Goal: Transaction & Acquisition: Purchase product/service

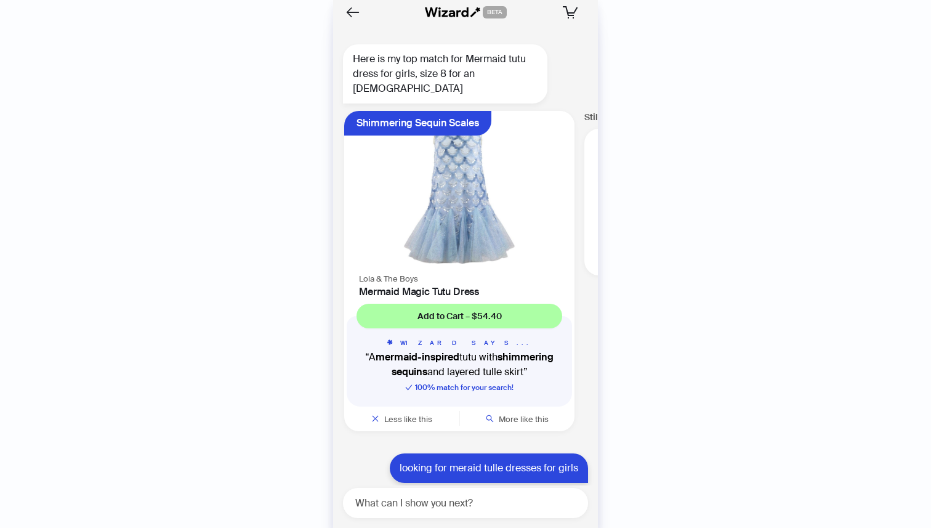
scroll to position [0, 938]
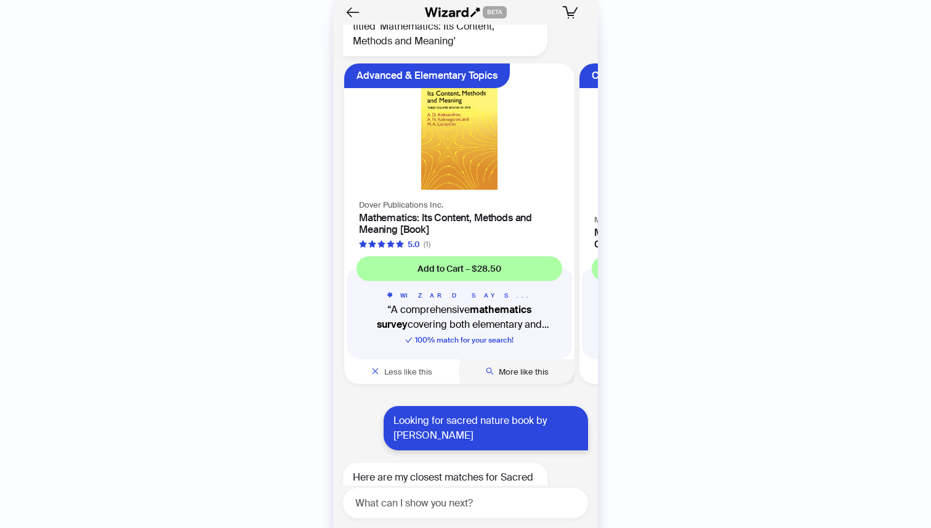
click at [517, 369] on span "More like this" at bounding box center [524, 371] width 50 height 10
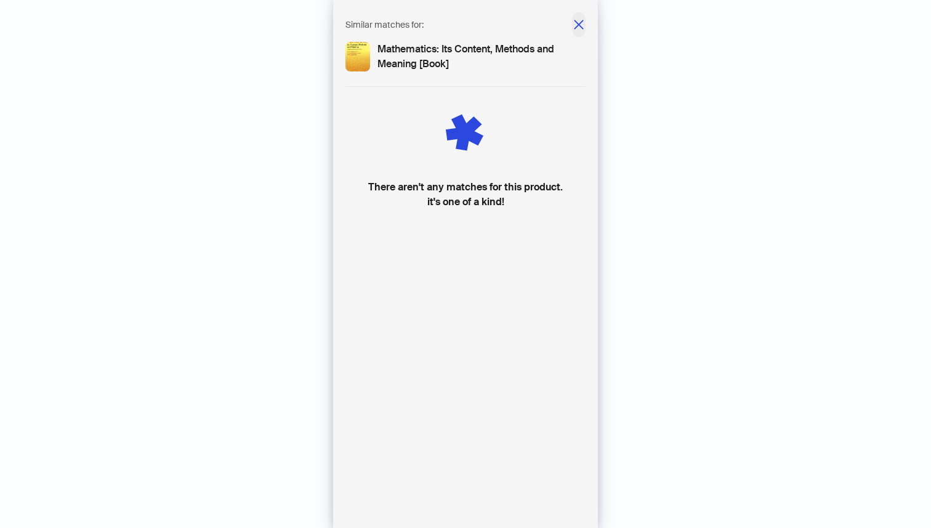
click at [574, 23] on icon "close" at bounding box center [579, 24] width 12 height 12
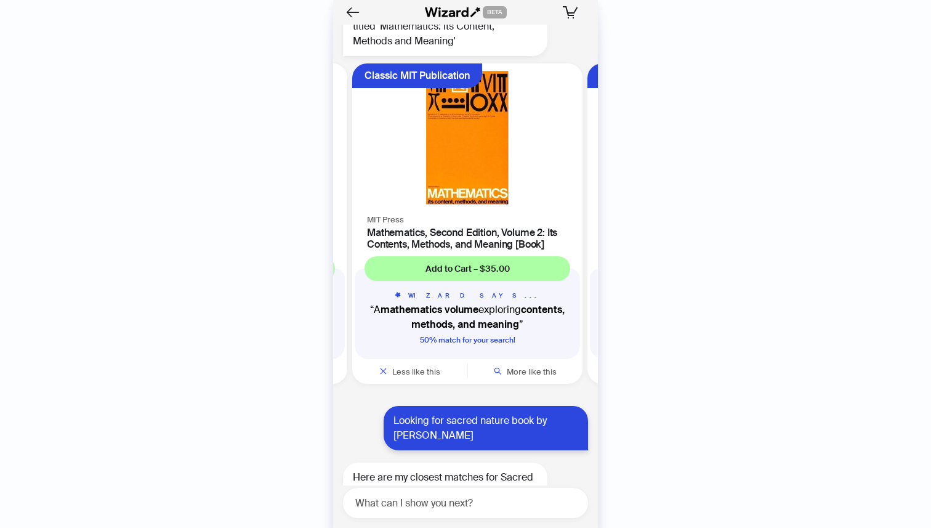
scroll to position [0, 232]
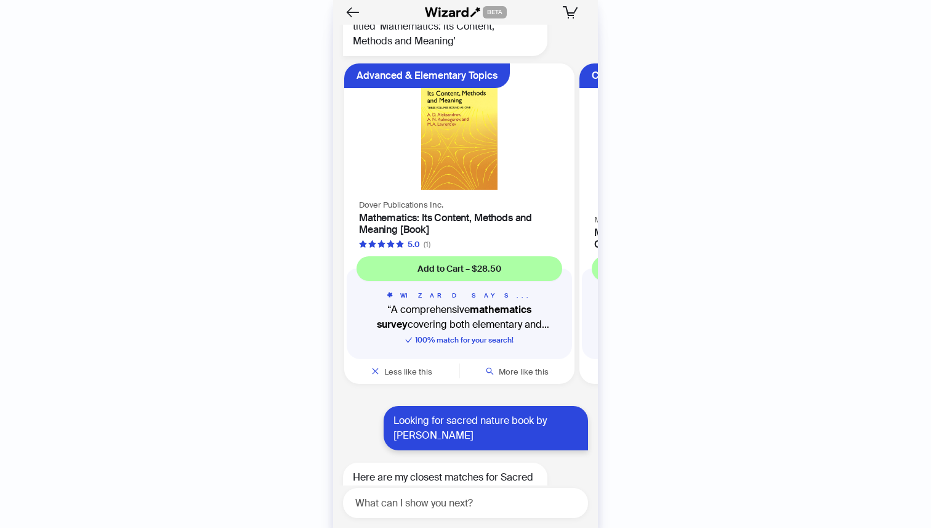
click at [464, 132] on img at bounding box center [460, 130] width 216 height 119
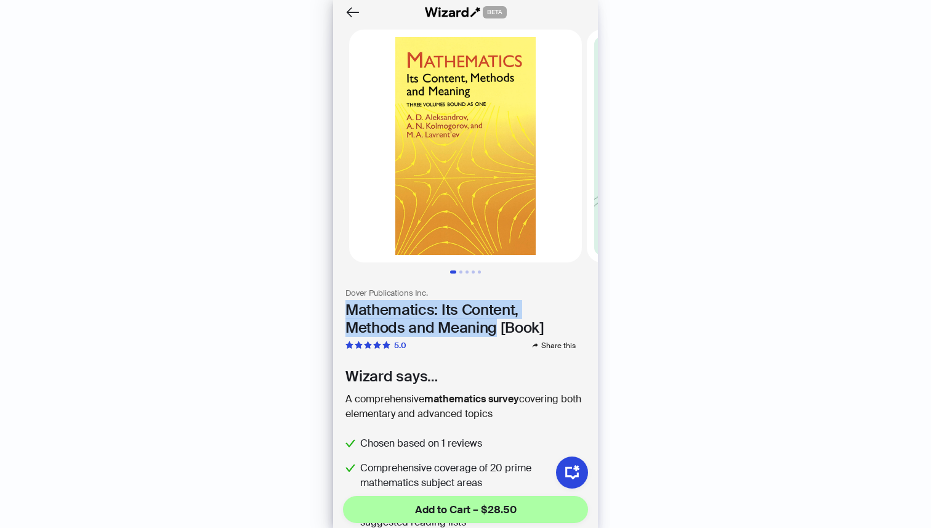
drag, startPoint x: 495, startPoint y: 328, endPoint x: 337, endPoint y: 304, distance: 159.6
click at [337, 304] on section "Dover Publications Inc. Mathematics: Its Content, Methods and Meaning [Book] 5.…" at bounding box center [465, 319] width 265 height 63
copy h1 "Mathematics: Its Content, Methods and Meaning"
click at [349, 9] on icon "Back" at bounding box center [352, 12] width 21 height 21
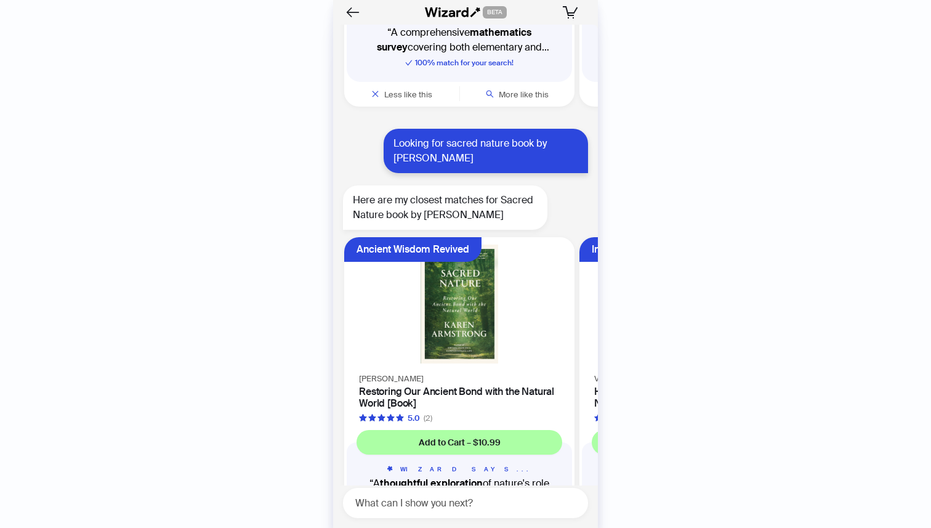
scroll to position [7217, 0]
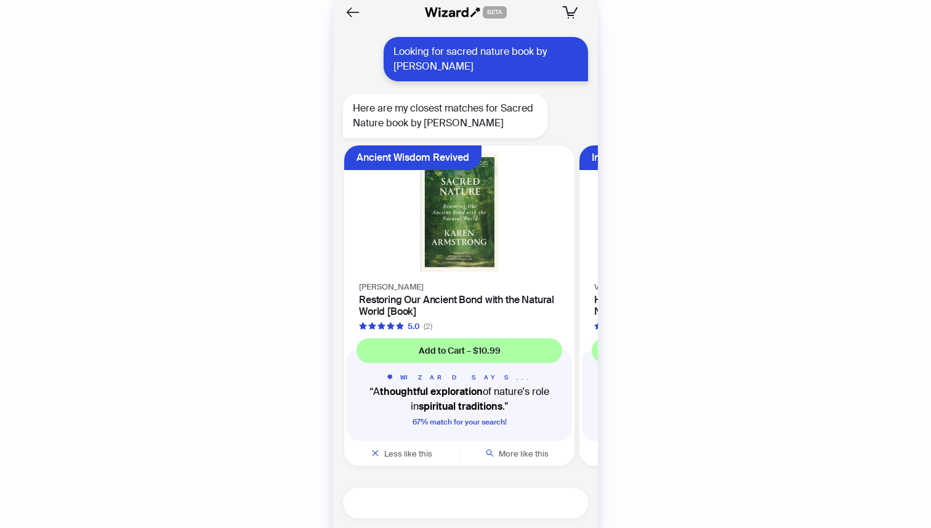
click at [456, 500] on textarea at bounding box center [470, 502] width 235 height 15
type textarea "**********"
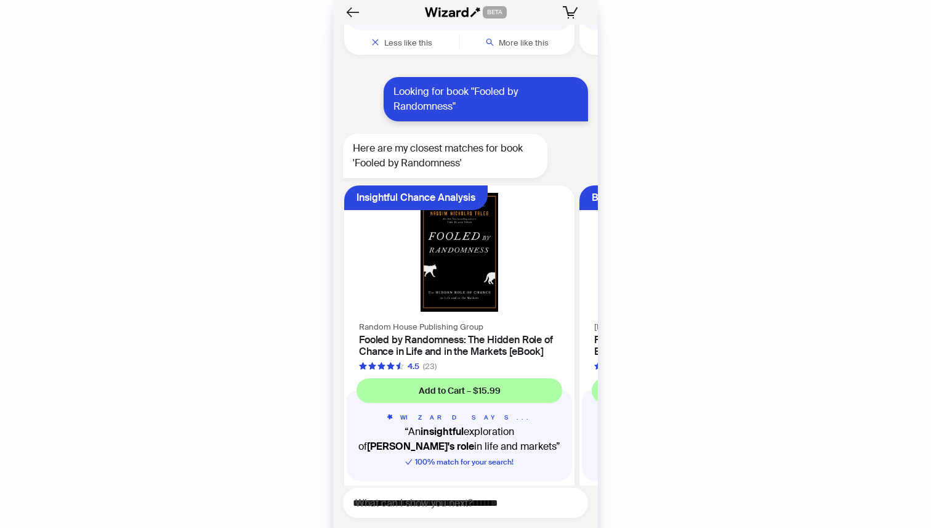
scroll to position [7668, 0]
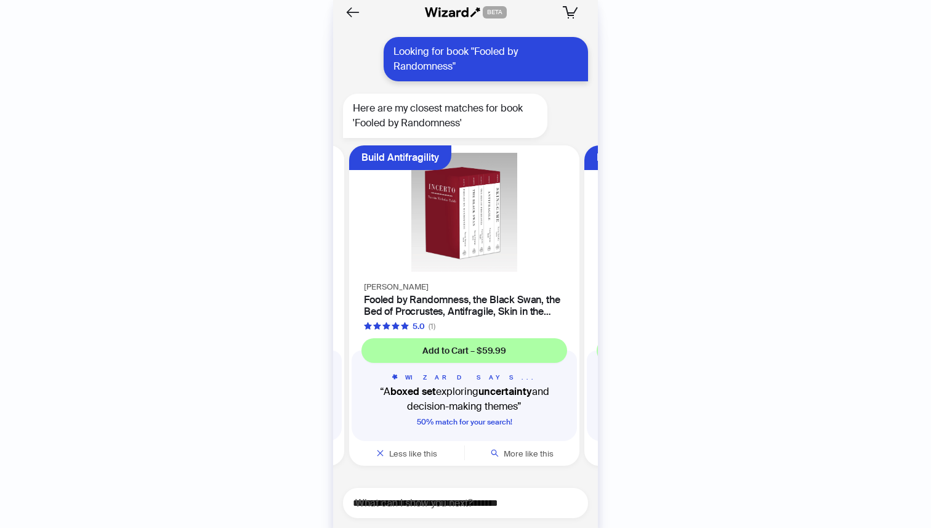
scroll to position [0, 232]
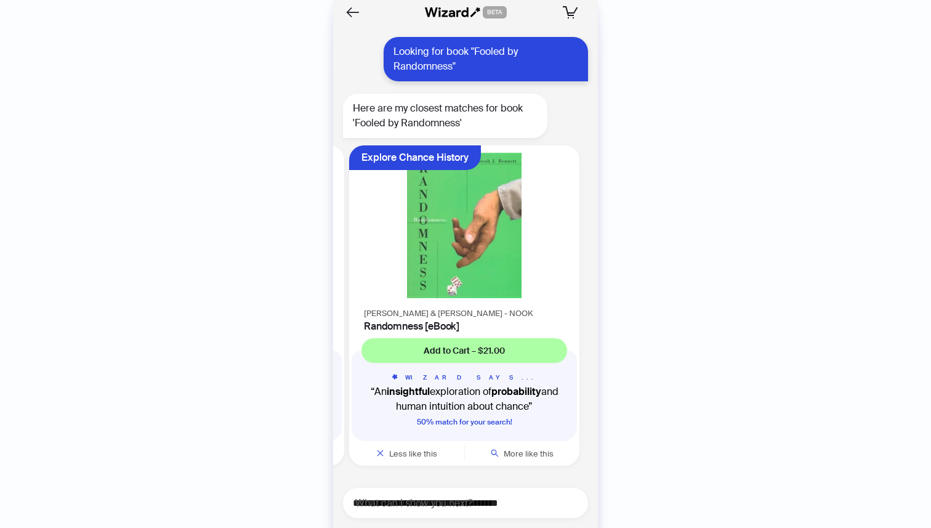
scroll to position [0, 467]
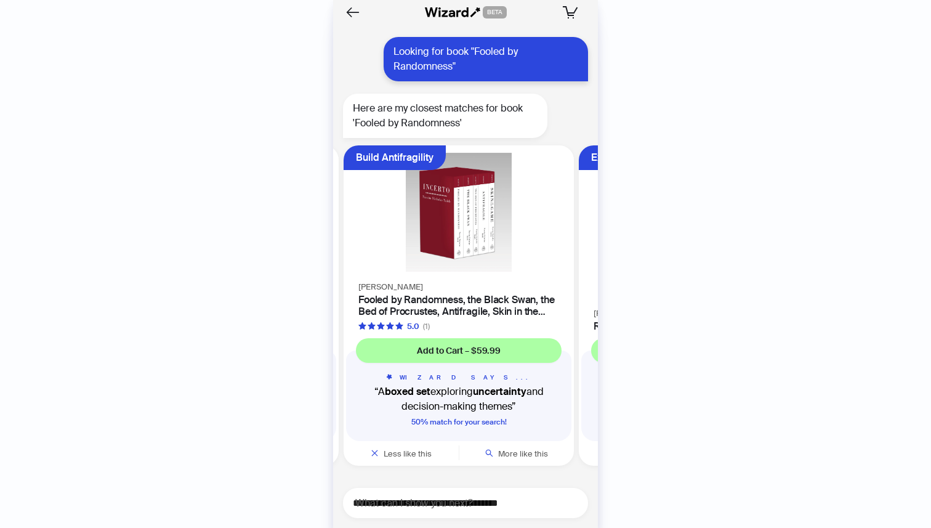
scroll to position [0, 232]
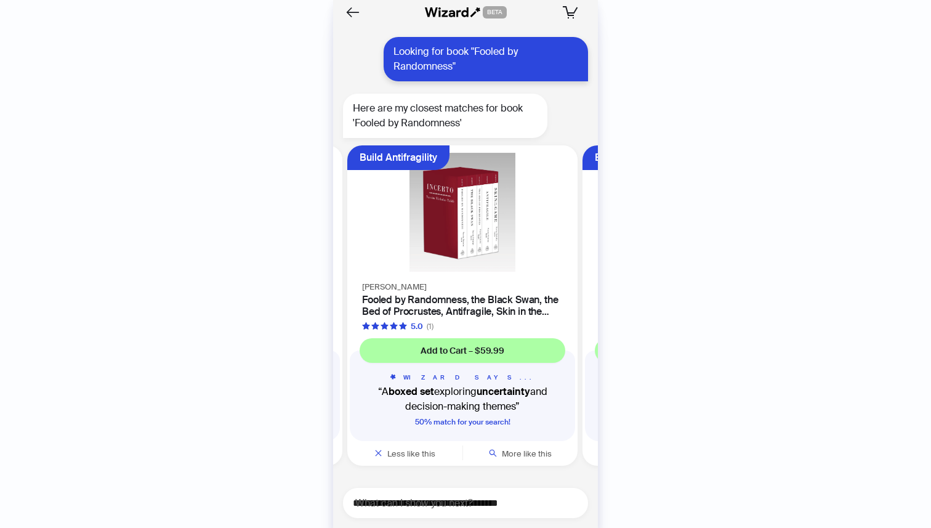
click at [474, 206] on img at bounding box center [463, 212] width 216 height 119
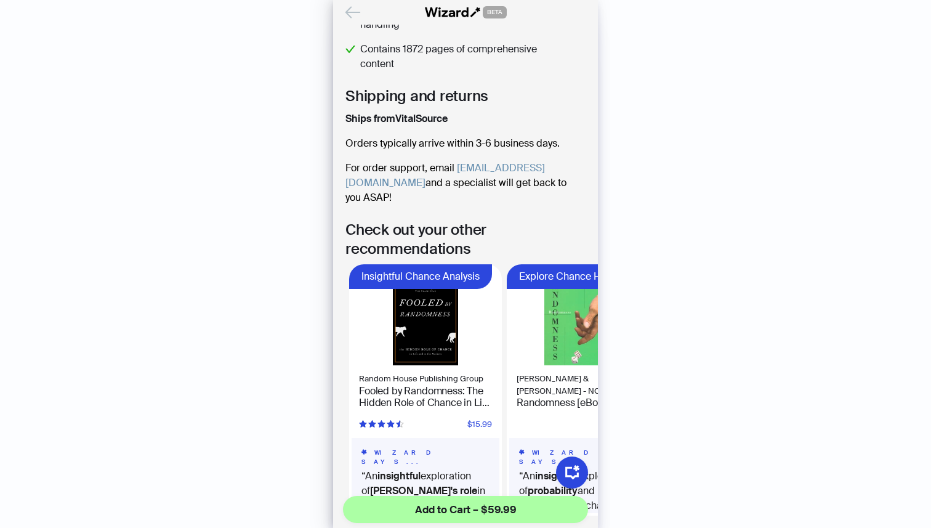
scroll to position [658, 0]
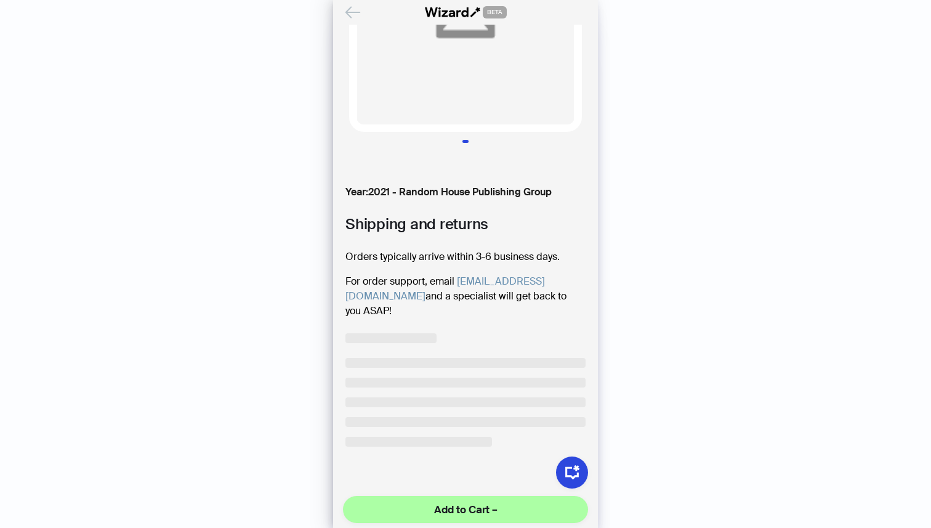
scroll to position [116, 0]
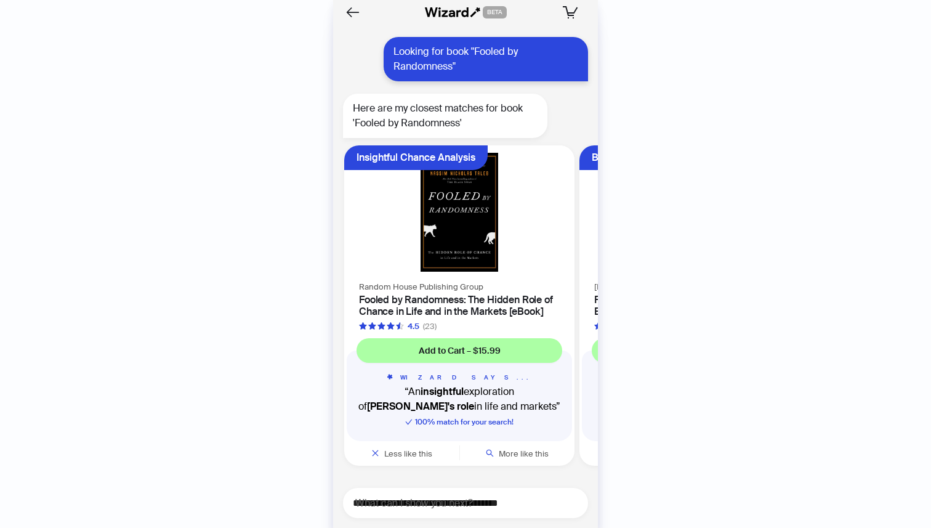
click at [442, 198] on img at bounding box center [460, 212] width 216 height 119
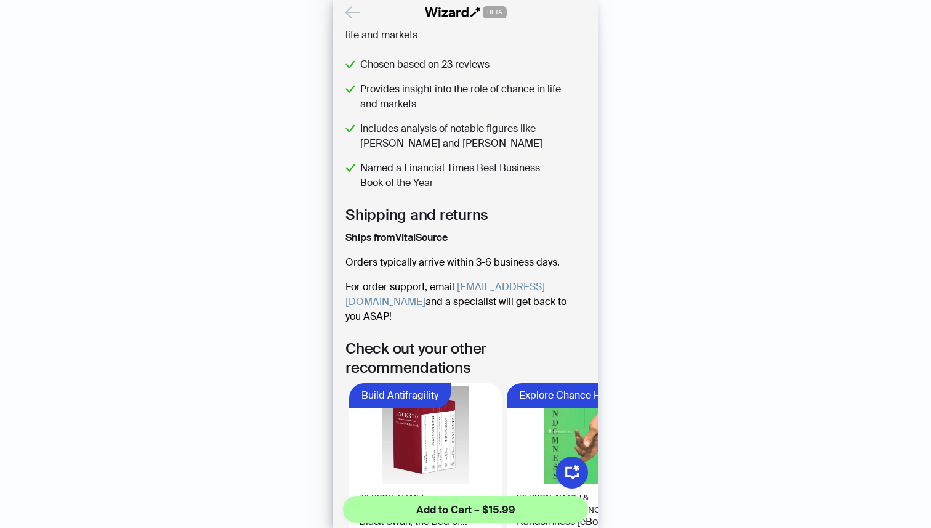
scroll to position [454, 0]
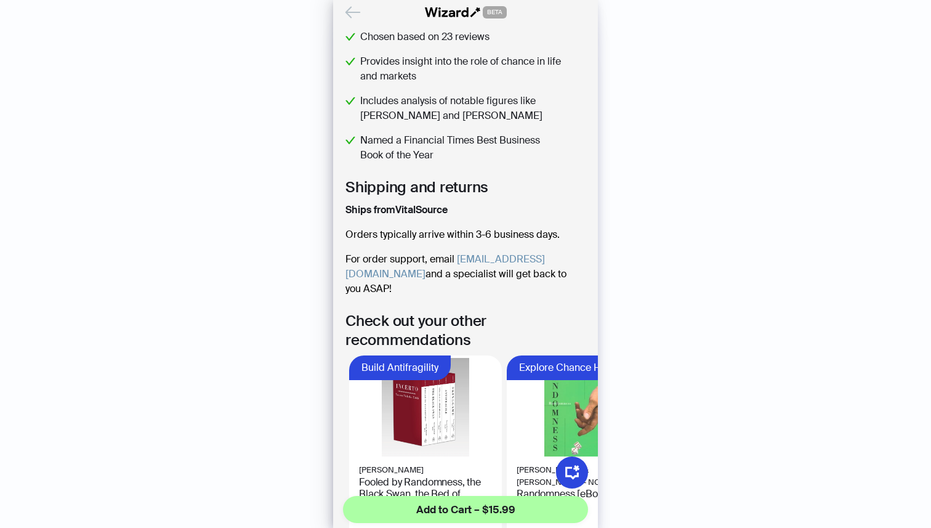
click at [419, 209] on span "Ships from VitalSource" at bounding box center [396, 210] width 102 height 15
click at [426, 208] on span "Ships from VitalSource" at bounding box center [396, 210] width 102 height 15
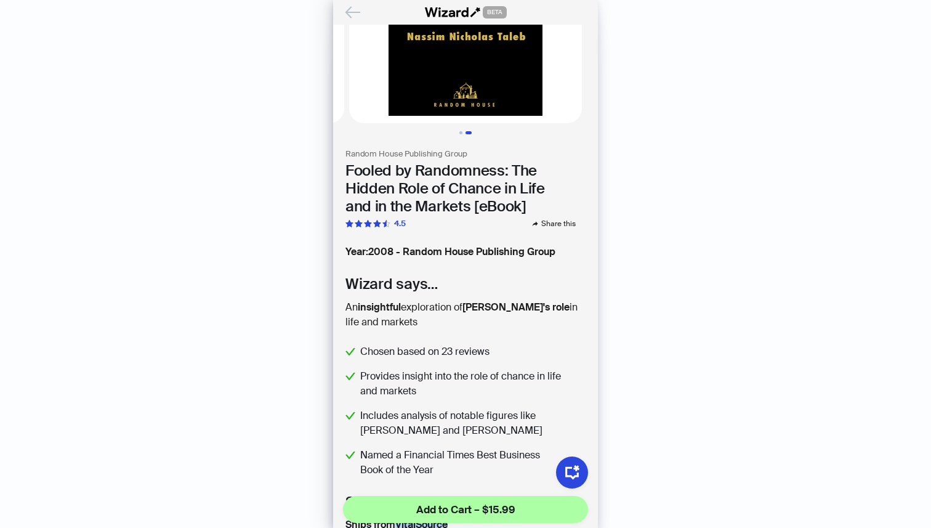
scroll to position [0, 0]
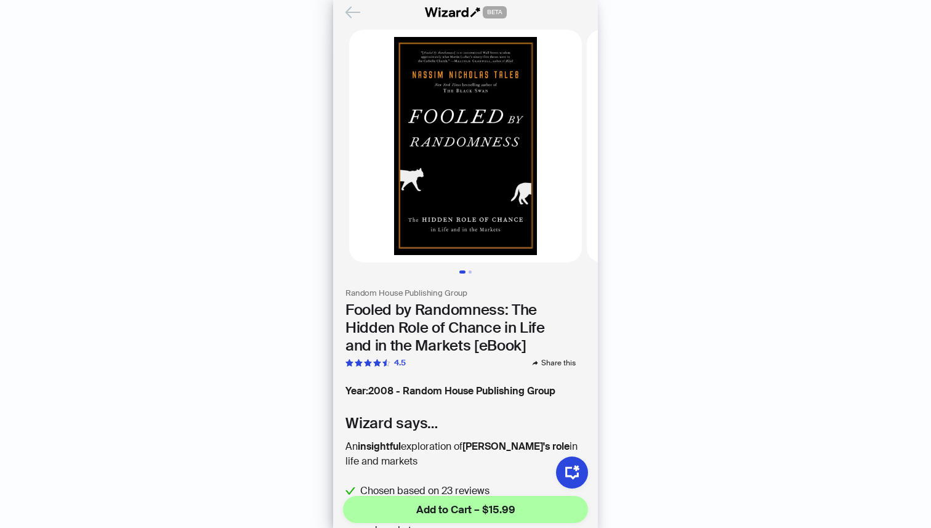
click at [459, 131] on img at bounding box center [465, 146] width 233 height 233
click at [356, 20] on icon "Back" at bounding box center [352, 12] width 21 height 21
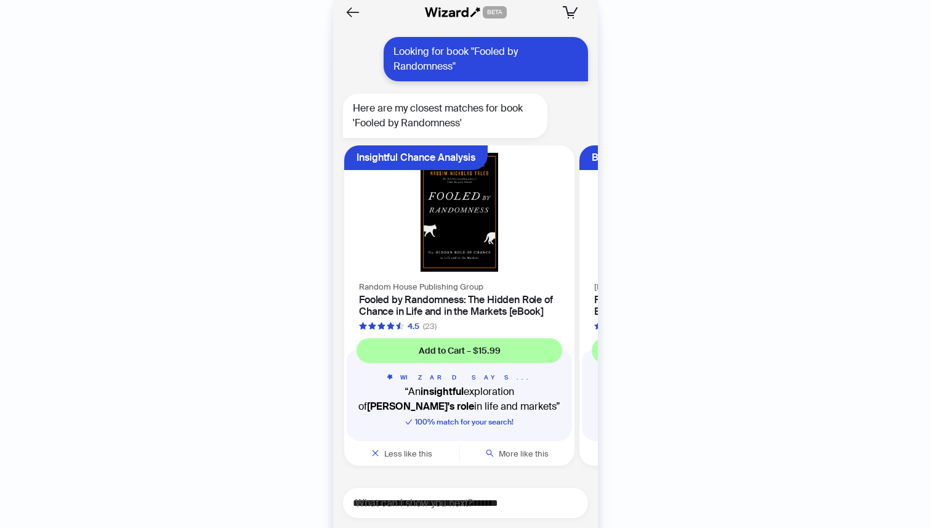
click at [459, 236] on img at bounding box center [460, 212] width 216 height 119
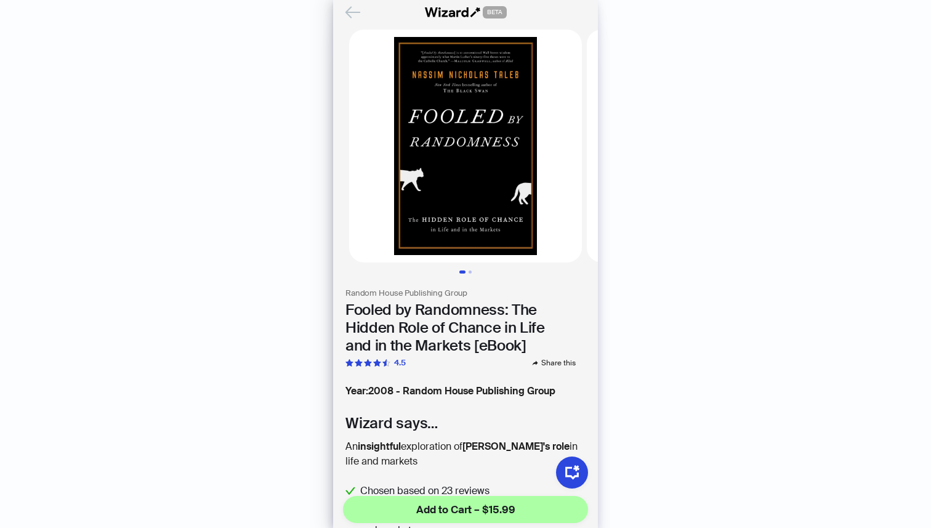
click at [357, 10] on icon "Back" at bounding box center [352, 12] width 21 height 21
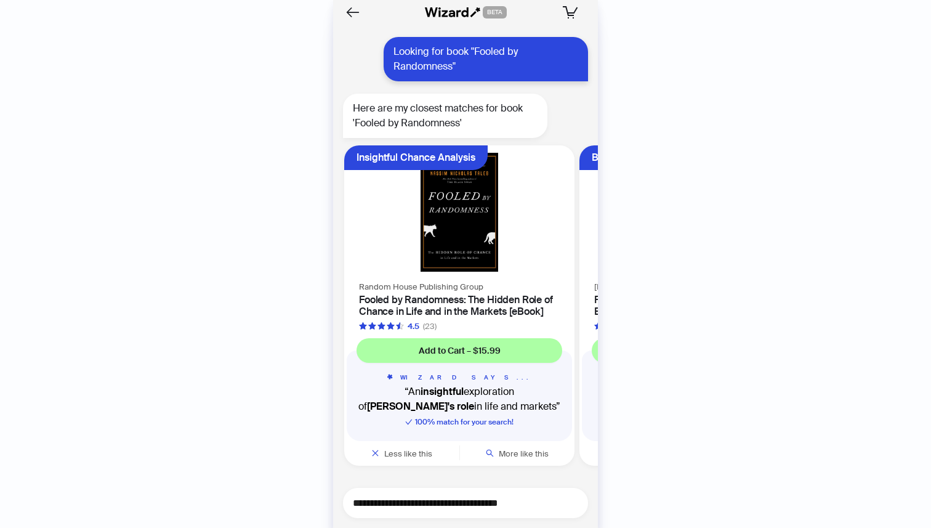
click at [464, 503] on textarea "**********" at bounding box center [470, 502] width 235 height 15
type textarea "**********"
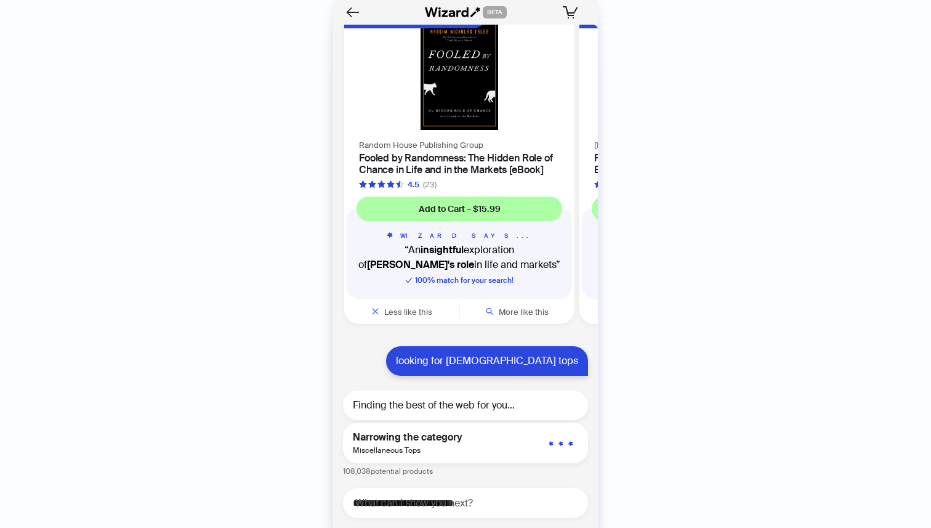
scroll to position [7747, 0]
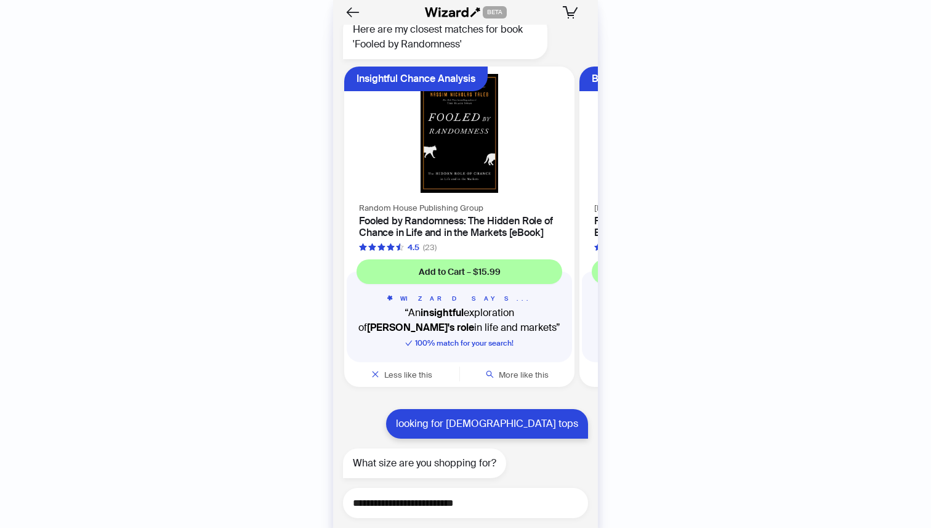
click at [416, 510] on textarea "**********" at bounding box center [470, 502] width 235 height 15
type textarea "**********"
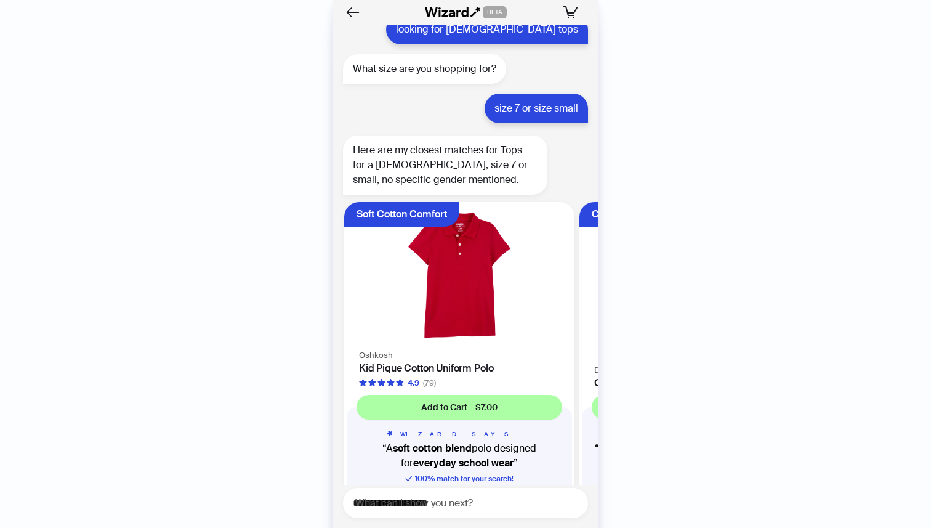
scroll to position [8198, 0]
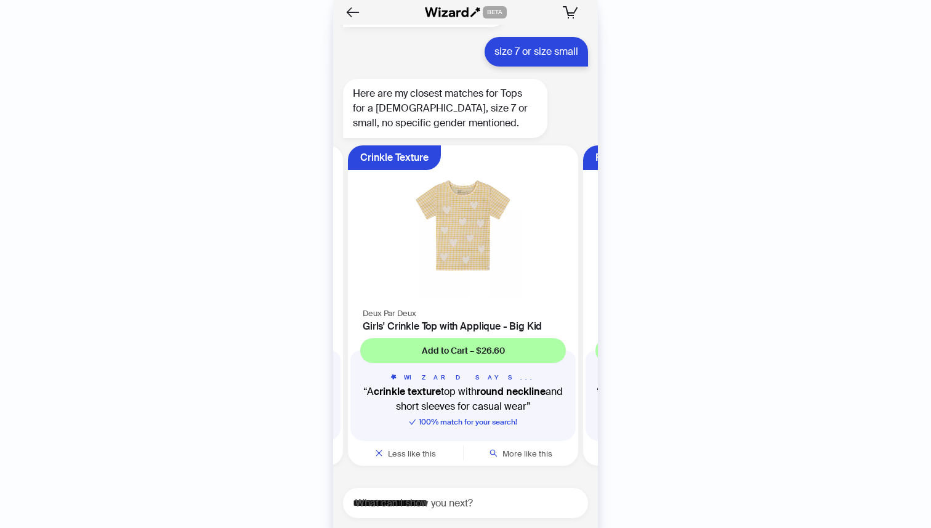
scroll to position [0, 232]
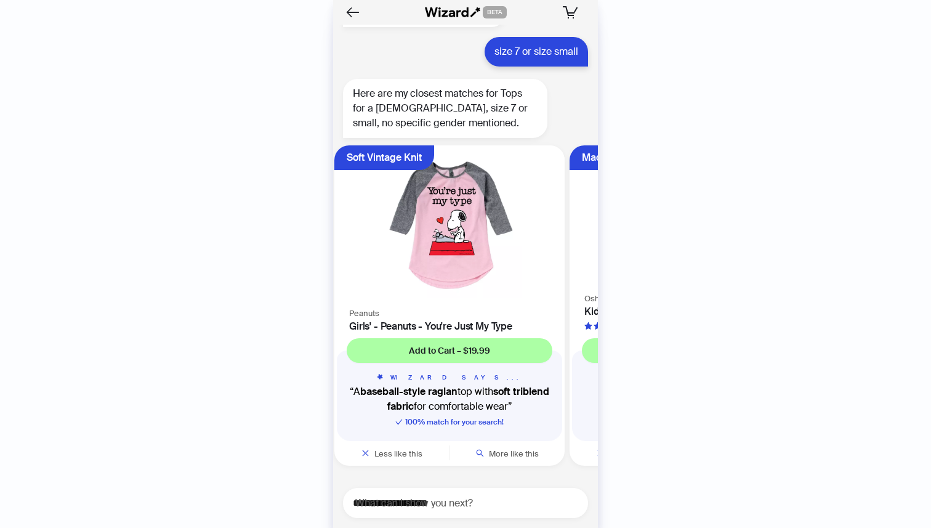
scroll to position [0, 703]
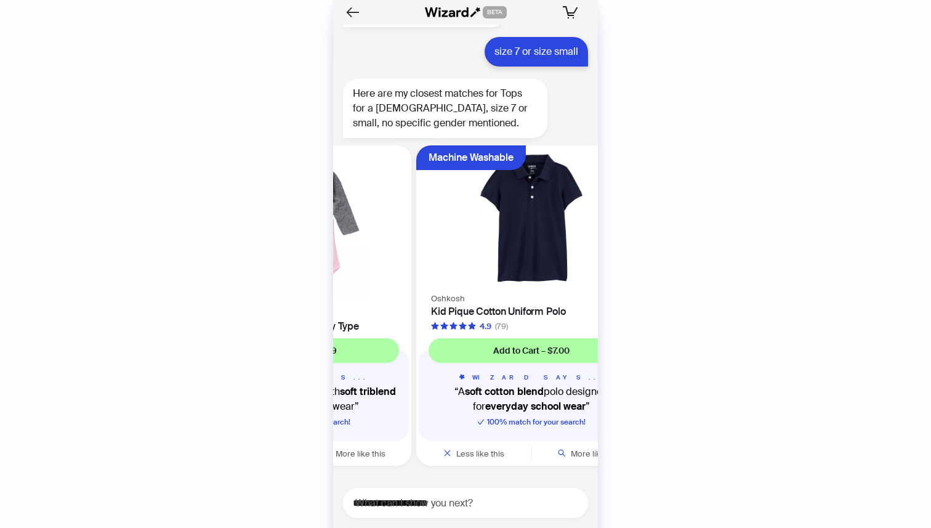
scroll to position [8198, 0]
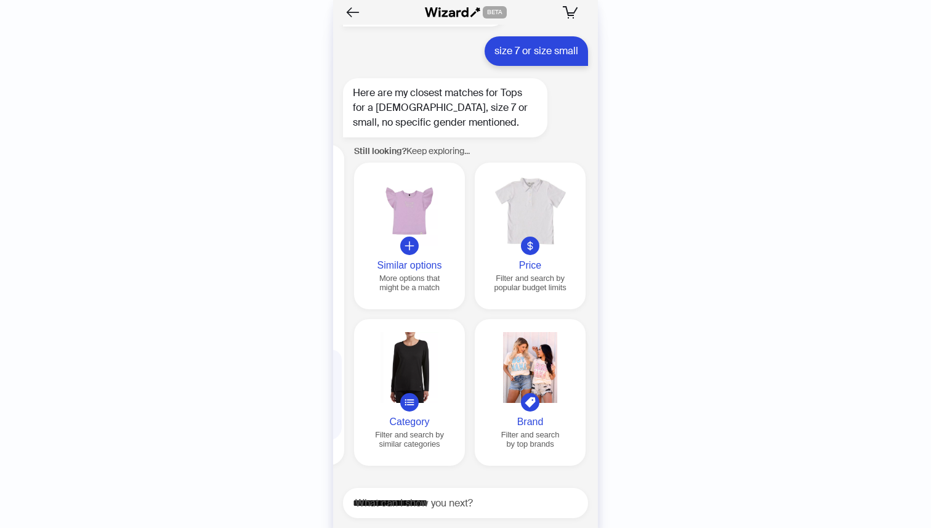
scroll to position [0, 1411]
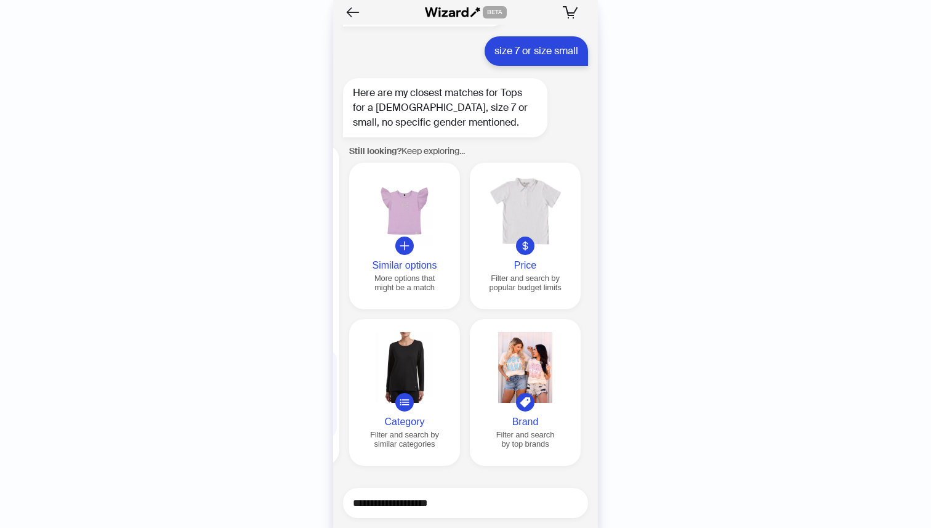
click at [451, 500] on textarea "**********" at bounding box center [470, 502] width 235 height 15
type textarea "**********"
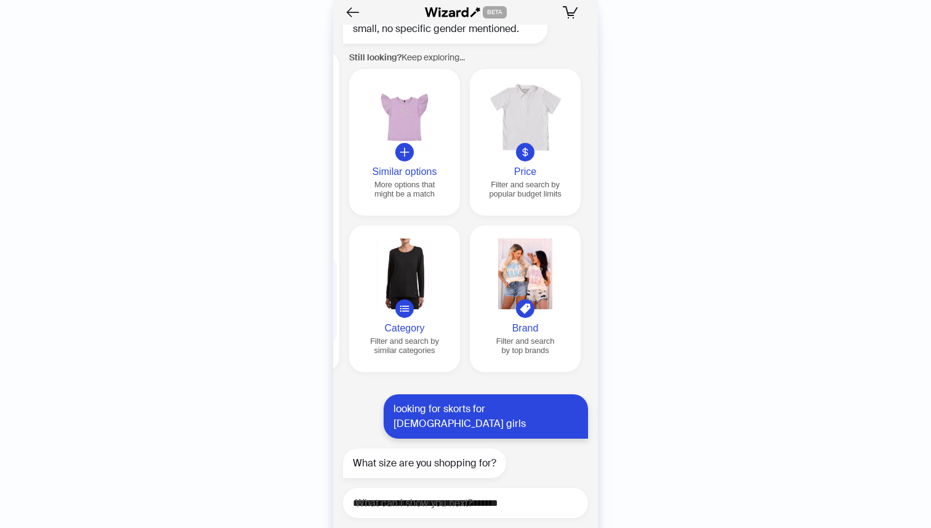
scroll to position [8277, 0]
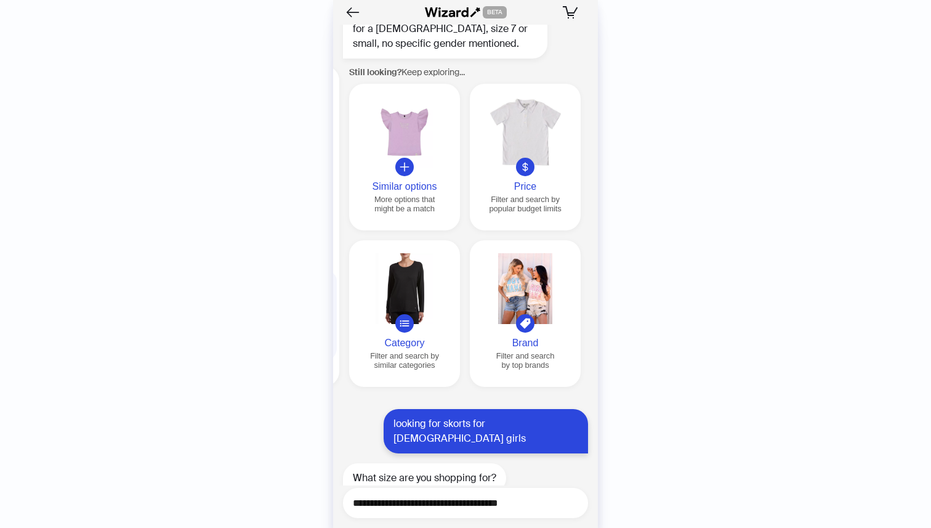
click at [419, 504] on textarea "**********" at bounding box center [470, 502] width 235 height 15
type textarea "*****"
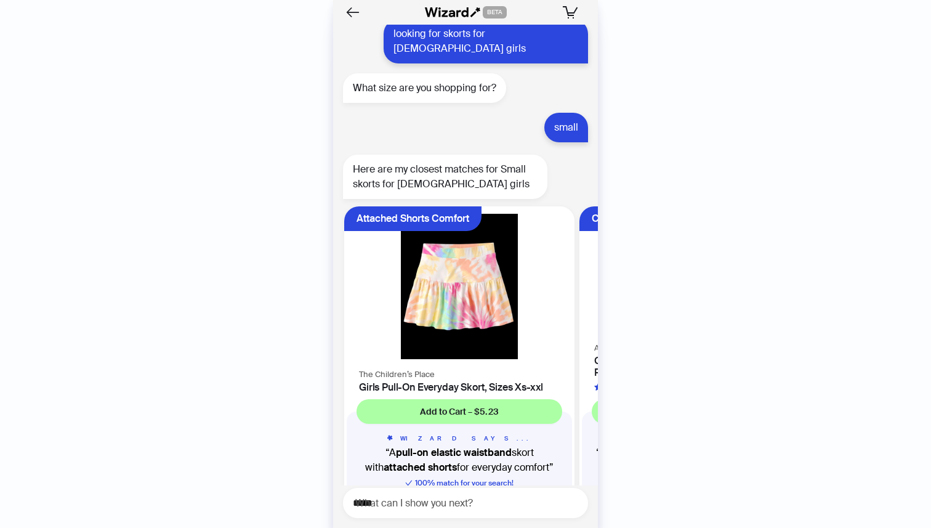
scroll to position [8713, 0]
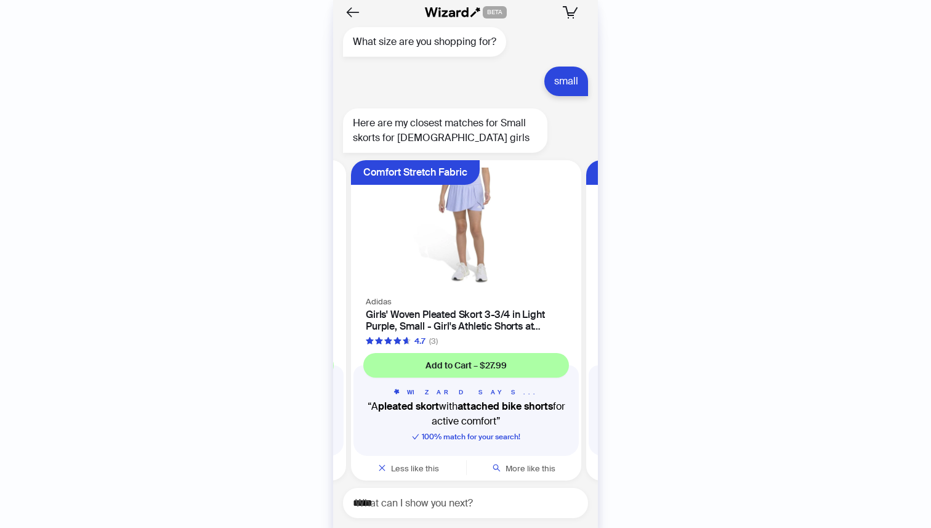
scroll to position [0, 232]
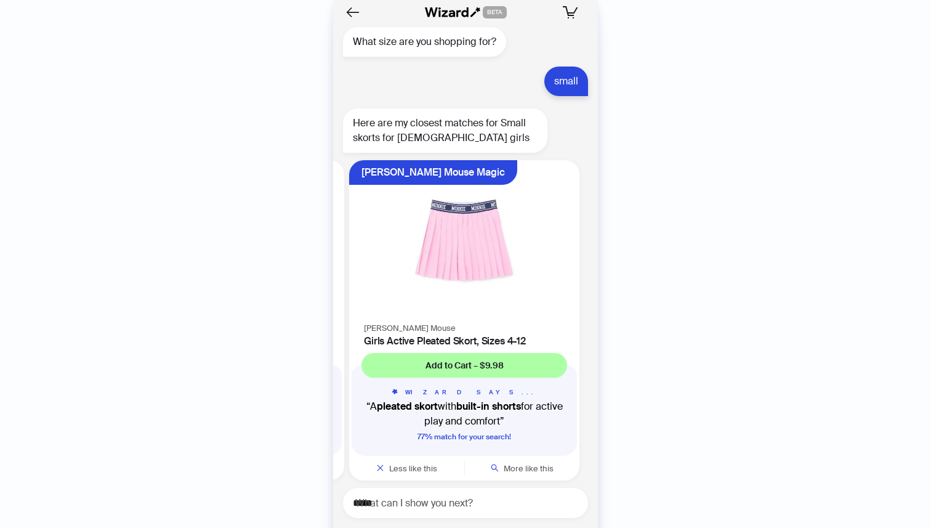
scroll to position [0, 467]
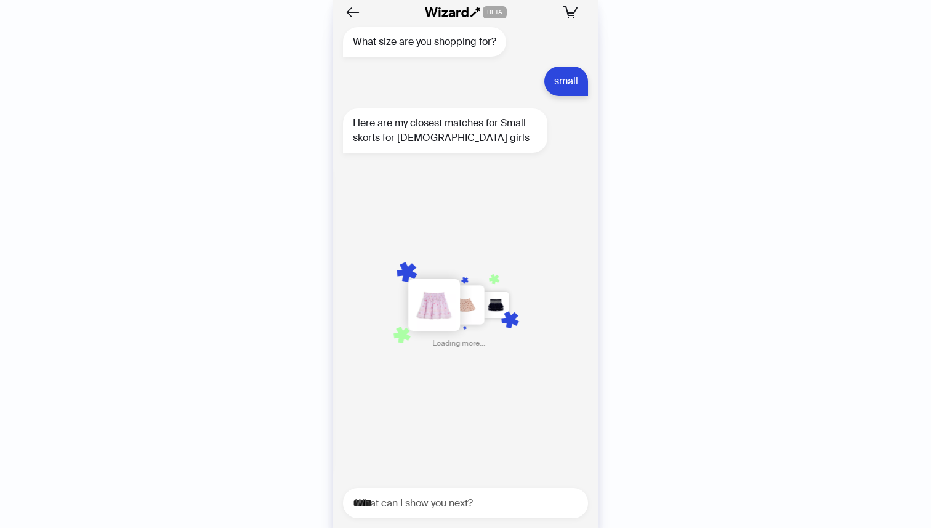
scroll to position [0, 716]
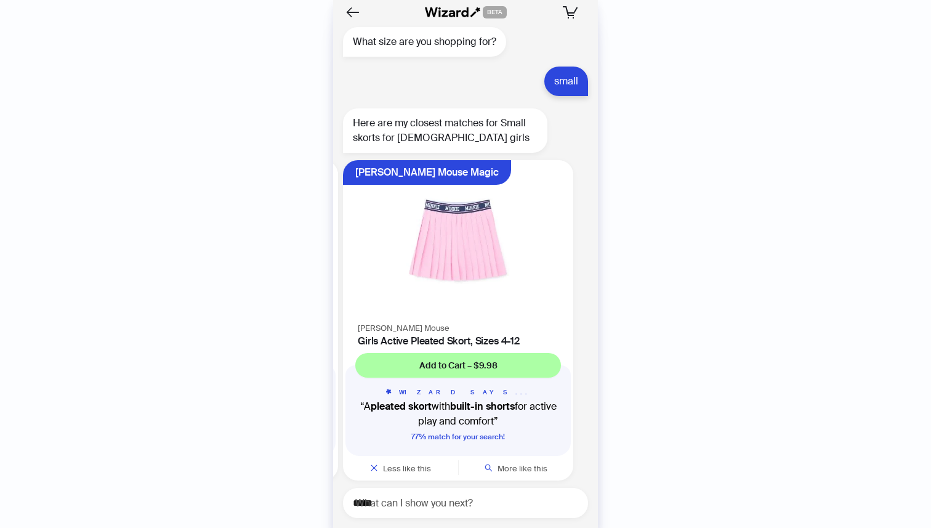
scroll to position [0, 467]
click at [467, 240] on img at bounding box center [463, 240] width 216 height 145
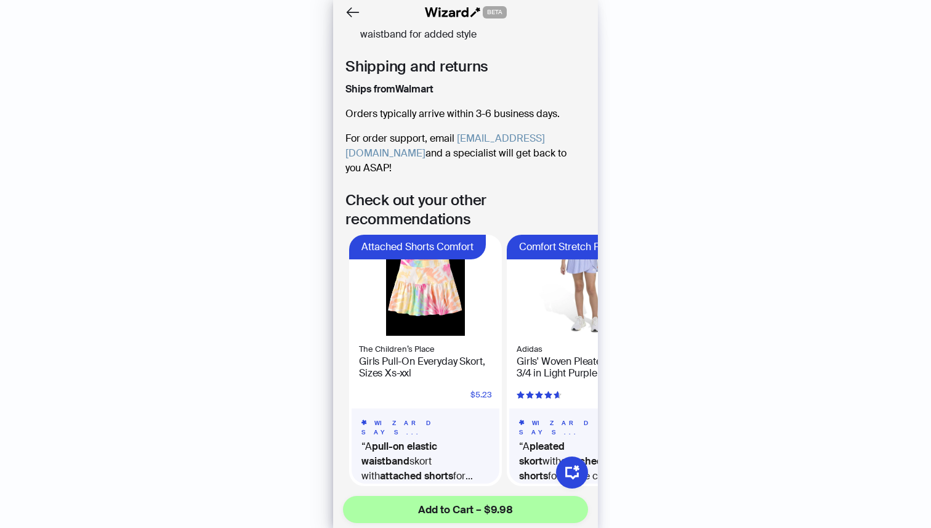
scroll to position [537, 0]
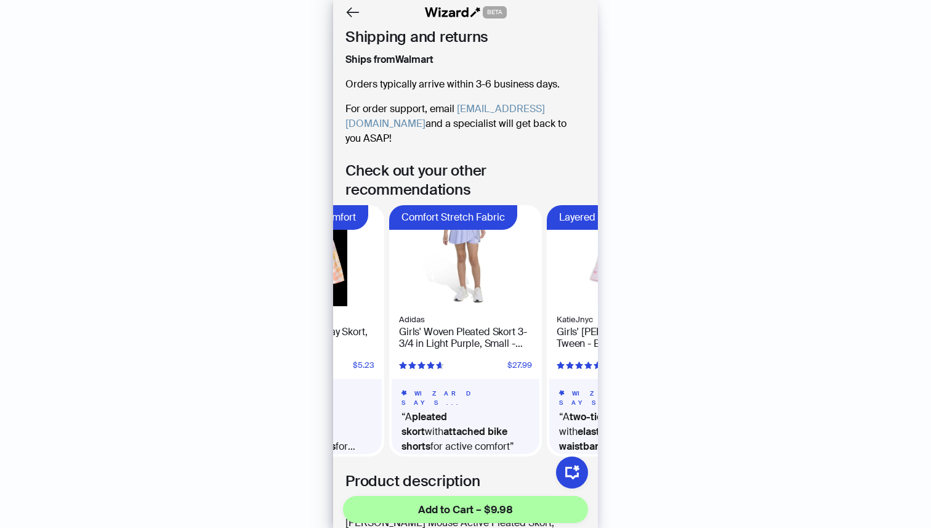
scroll to position [593, 0]
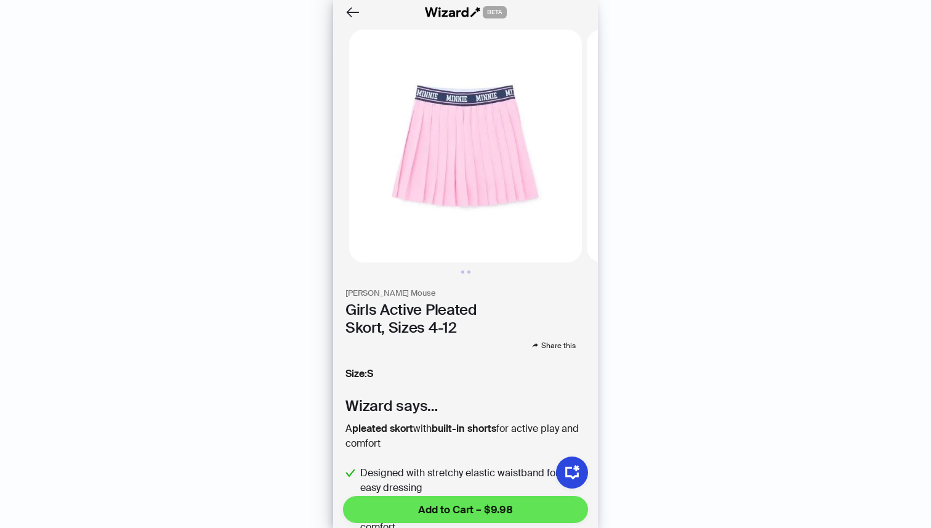
click at [501, 509] on span "Add to Cart – $9.98" at bounding box center [465, 509] width 95 height 15
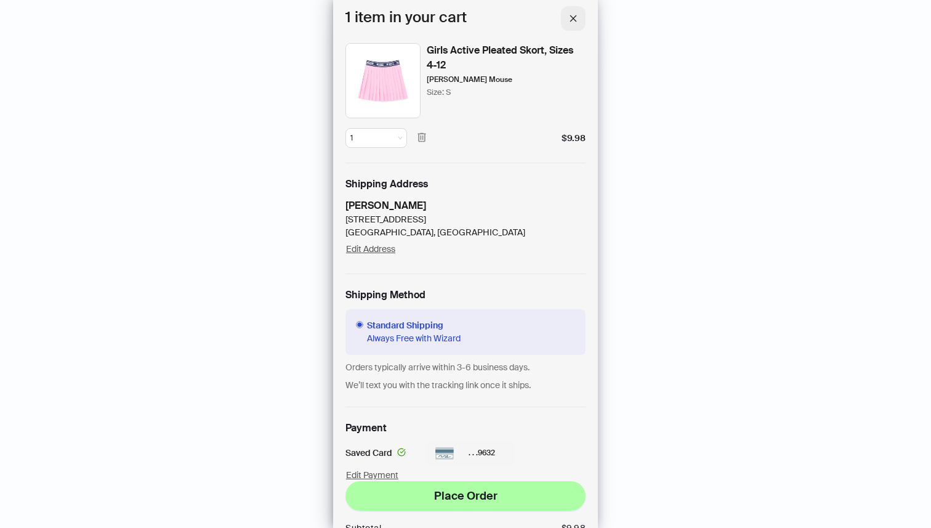
click at [578, 17] on button "button" at bounding box center [573, 18] width 25 height 25
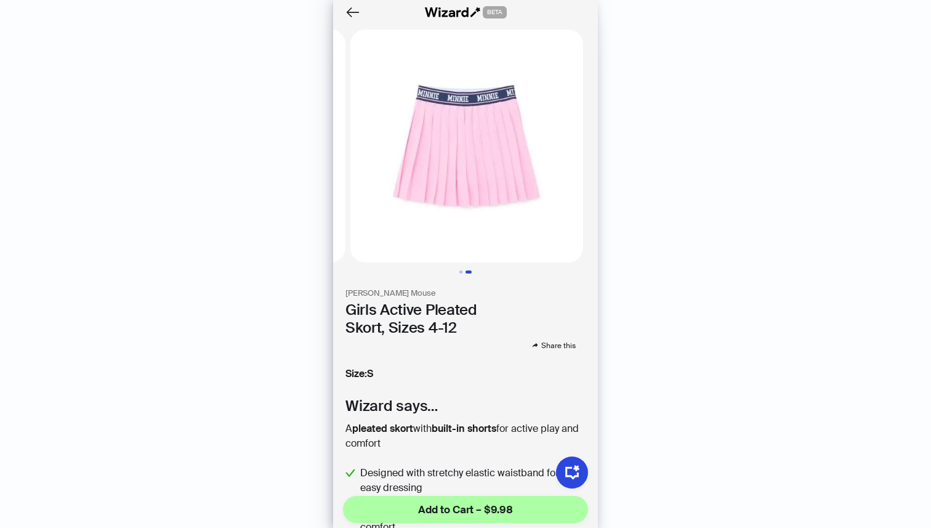
scroll to position [0, 238]
click at [354, 8] on icon "Back" at bounding box center [352, 12] width 21 height 21
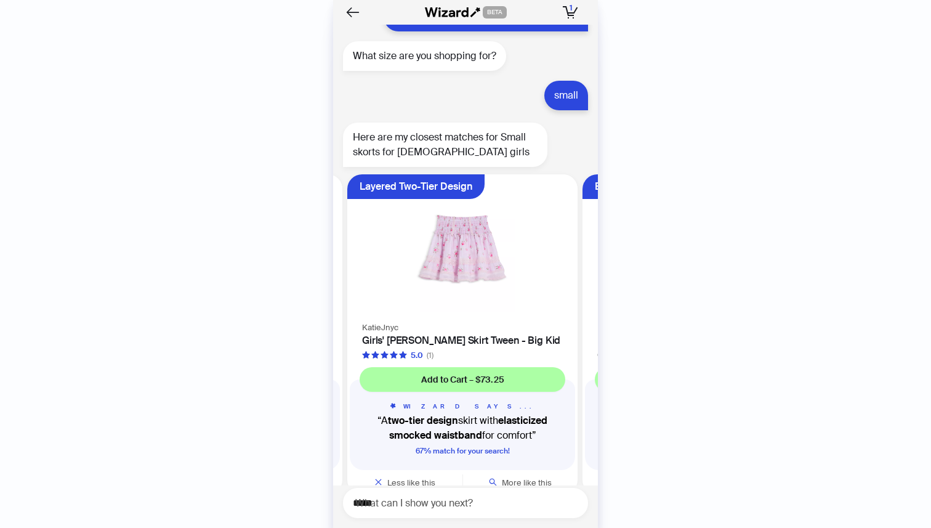
scroll to position [8713, 0]
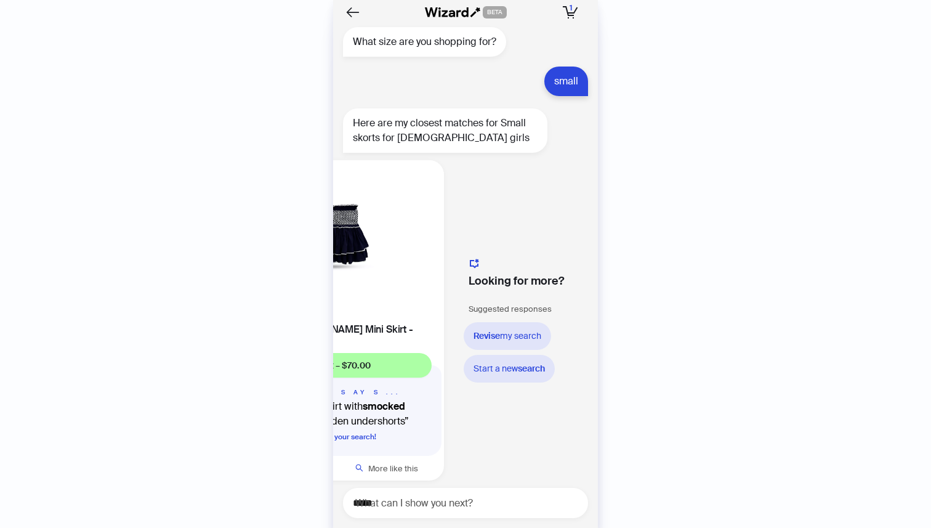
scroll to position [0, 1308]
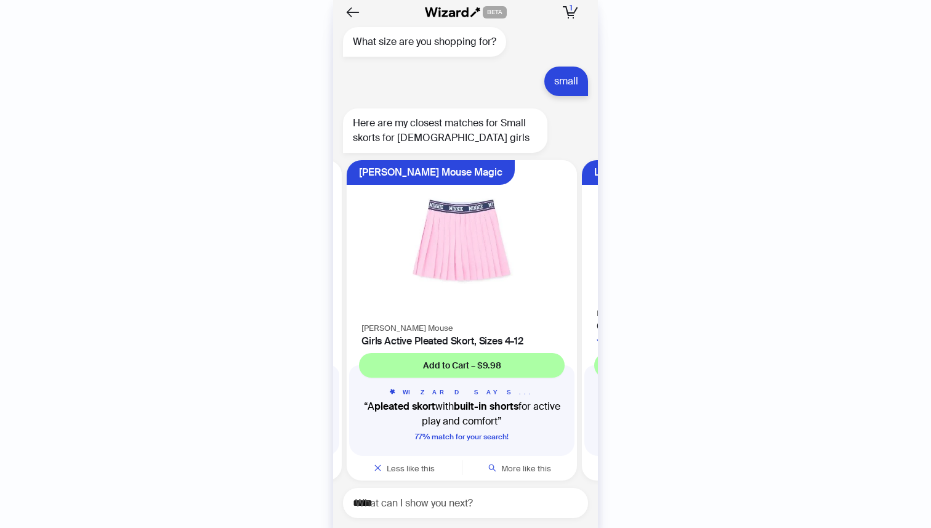
scroll to position [0, 467]
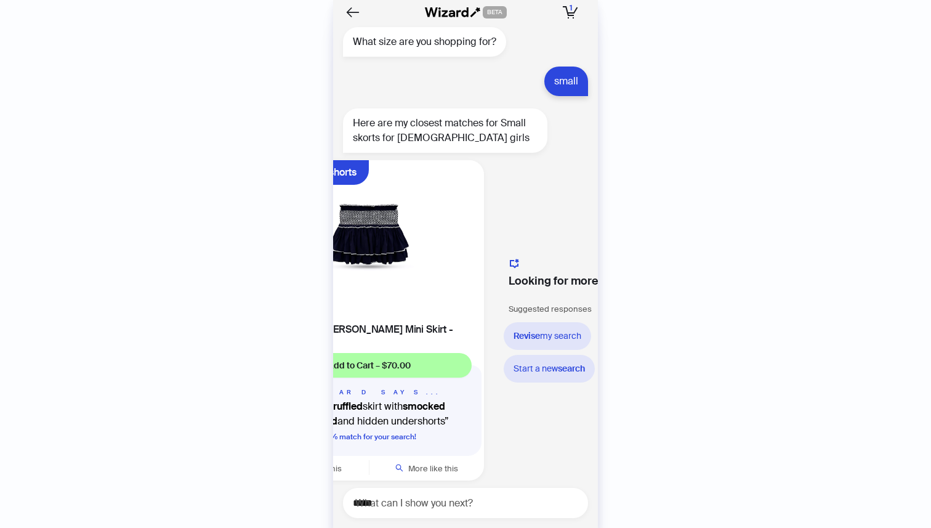
scroll to position [0, 1308]
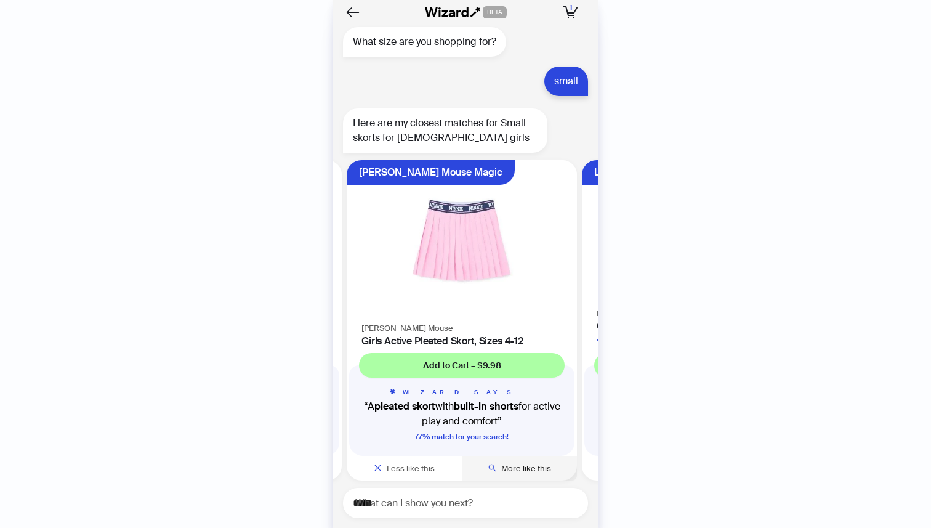
scroll to position [0, 467]
click at [522, 463] on span "More like this" at bounding box center [527, 468] width 50 height 10
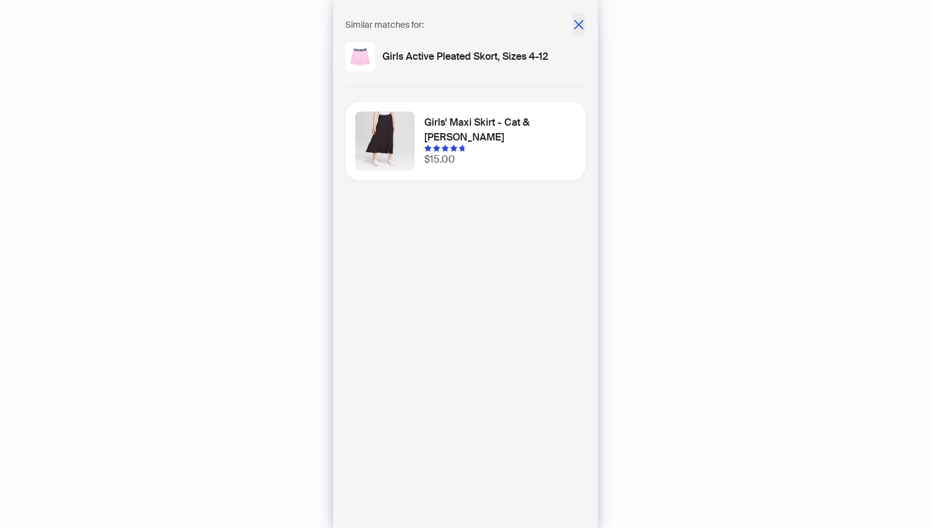
click at [581, 25] on icon "close" at bounding box center [579, 24] width 12 height 12
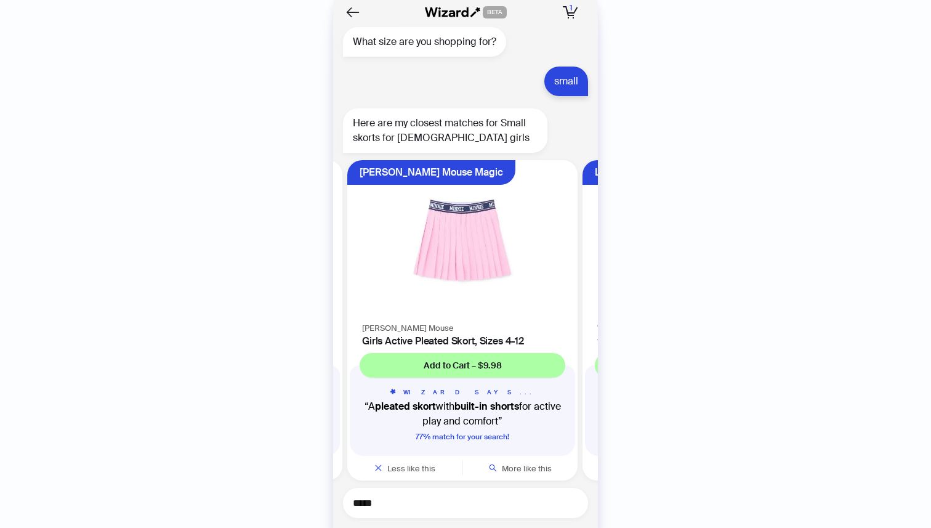
click at [443, 496] on textarea "*****" at bounding box center [470, 502] width 235 height 15
click at [528, 463] on span "More like this" at bounding box center [527, 468] width 50 height 10
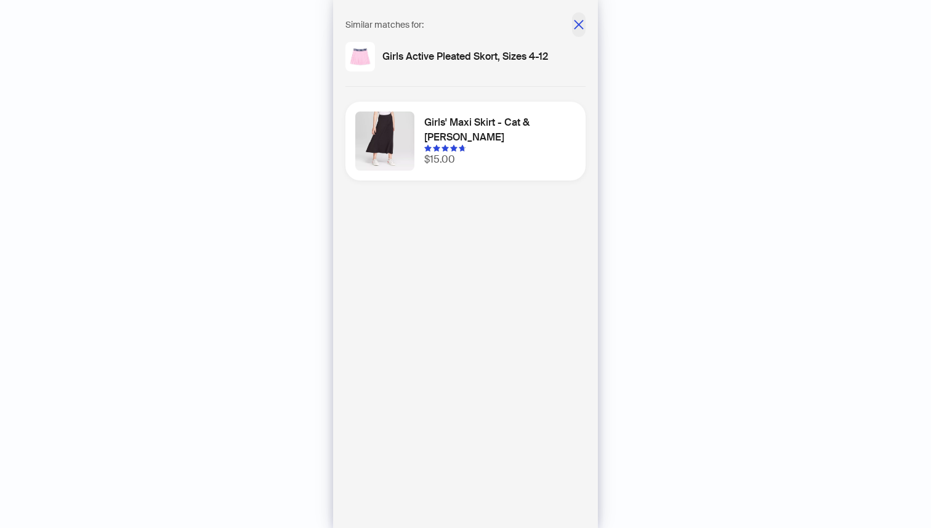
click at [578, 24] on icon "close" at bounding box center [578, 24] width 9 height 9
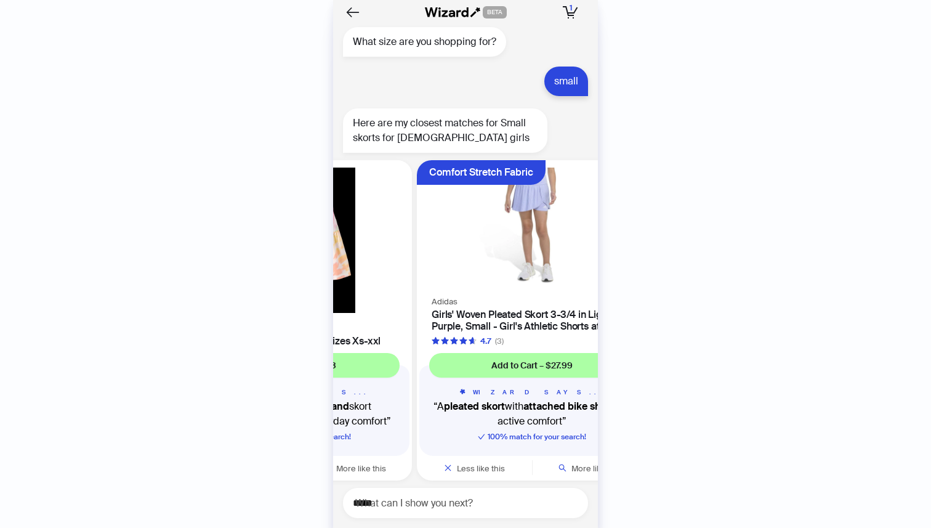
drag, startPoint x: 363, startPoint y: 326, endPoint x: 566, endPoint y: 325, distance: 203.2
click at [566, 325] on ul "Attached Shorts Comfort The Children’s Place Girls Pull-On Everyday Skort, Size…" at bounding box center [462, 322] width 271 height 335
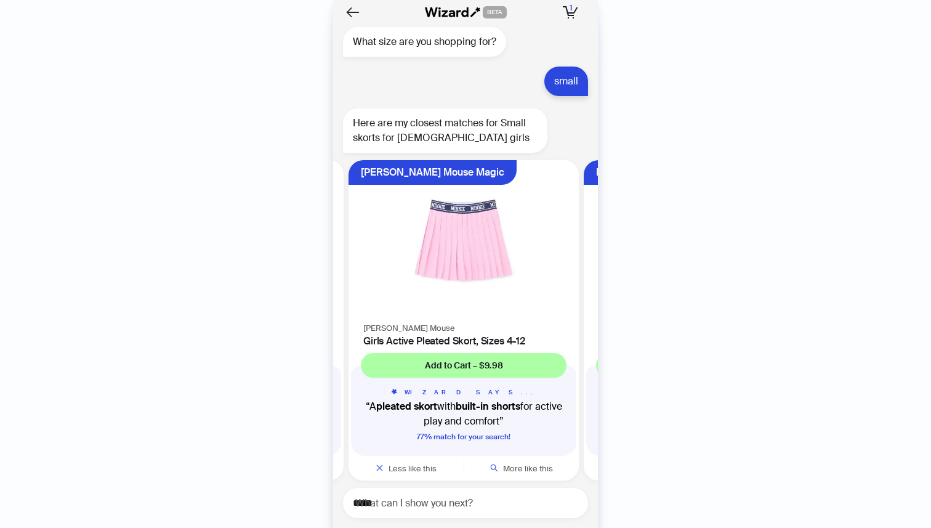
scroll to position [0, 467]
click at [431, 501] on textarea "*****" at bounding box center [470, 502] width 235 height 15
type textarea "*"
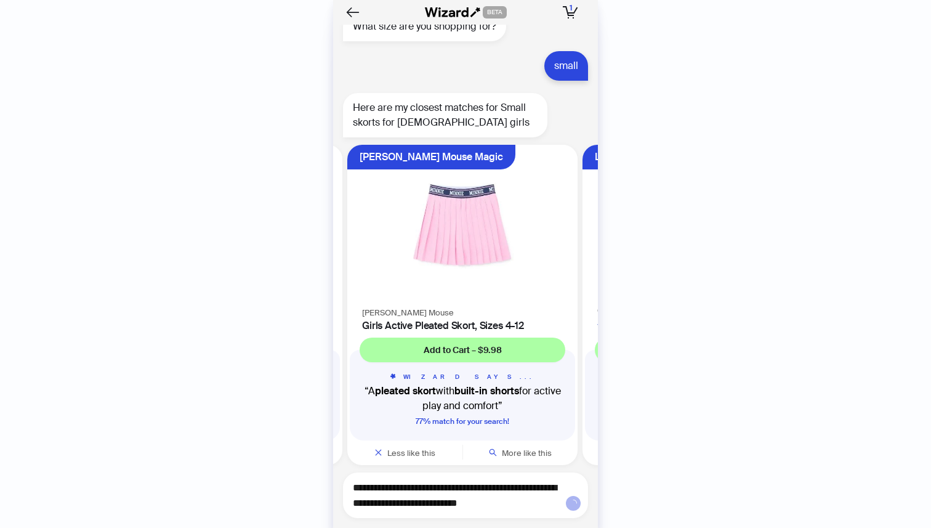
type textarea "**********"
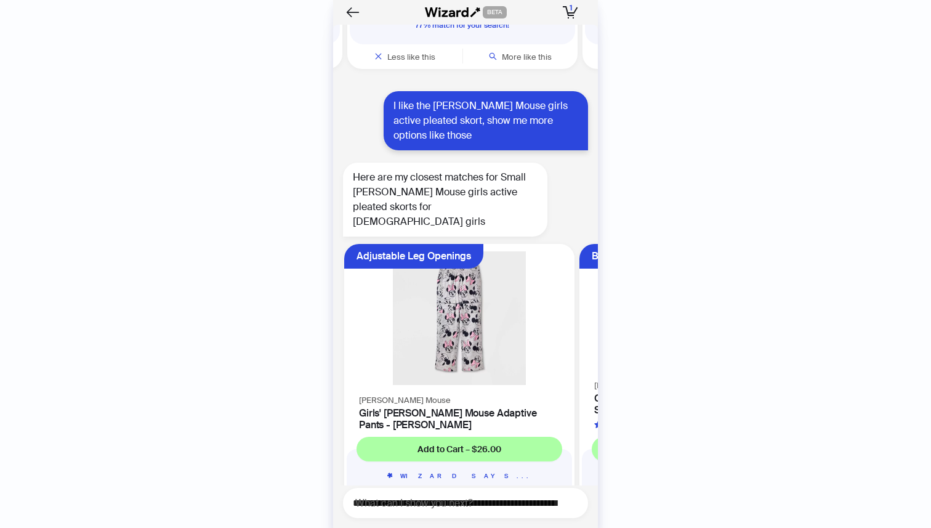
scroll to position [9193, 0]
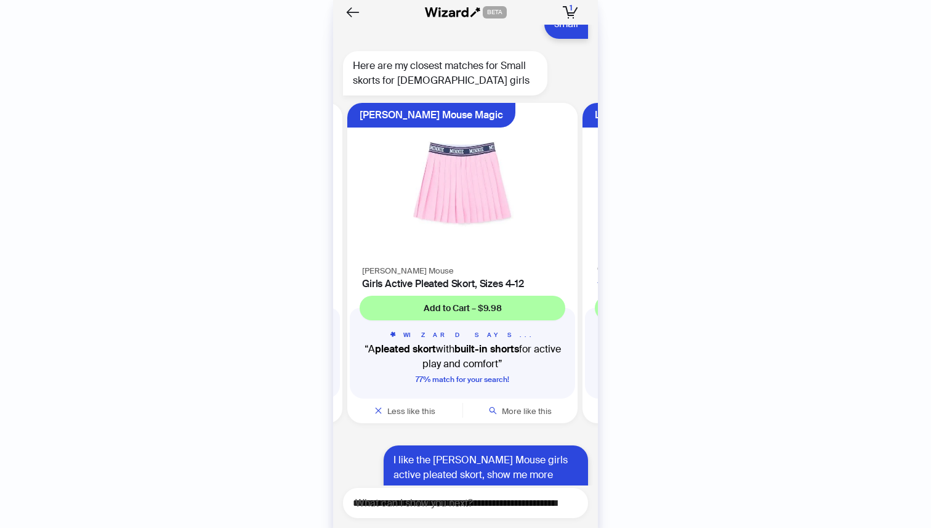
scroll to position [8657, 0]
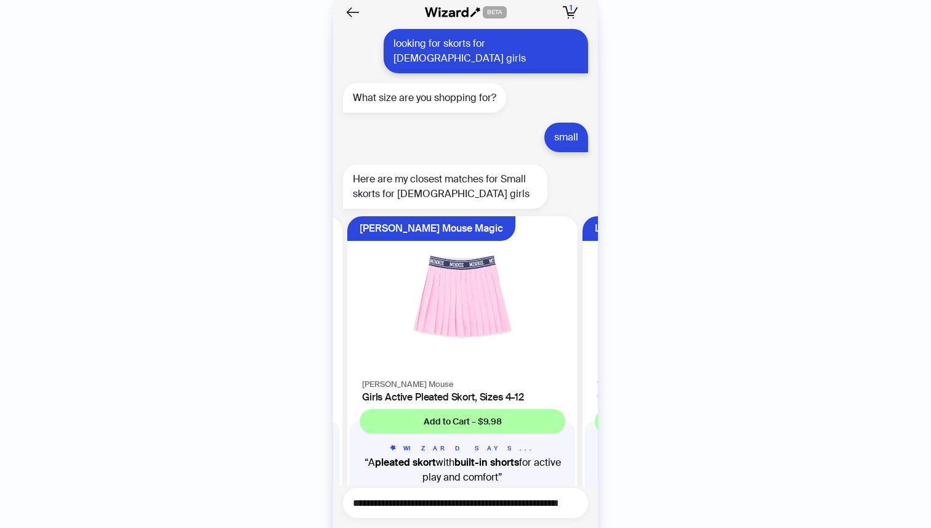
click at [462, 507] on textarea "**********" at bounding box center [470, 502] width 235 height 15
drag, startPoint x: 432, startPoint y: 497, endPoint x: 336, endPoint y: 504, distance: 96.3
click at [334, 504] on div "Here is my top match for Mermaid tutu dress for girls, size 8 for an [DEMOGRAPH…" at bounding box center [465, 276] width 265 height 503
type textarea "**********"
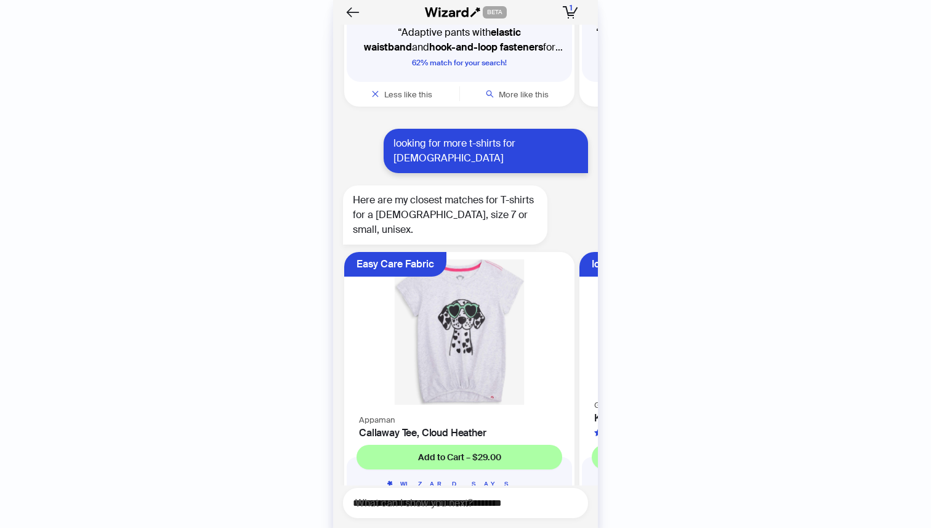
scroll to position [9644, 0]
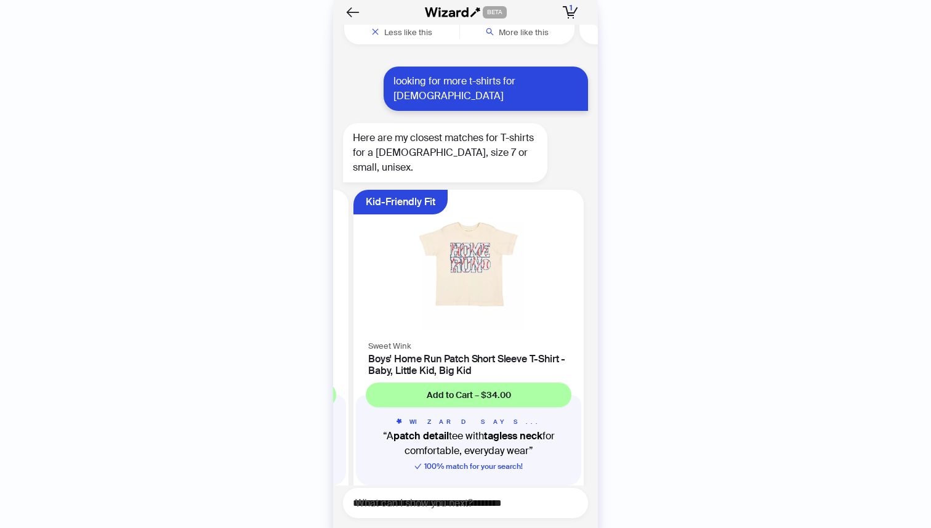
scroll to position [0, 477]
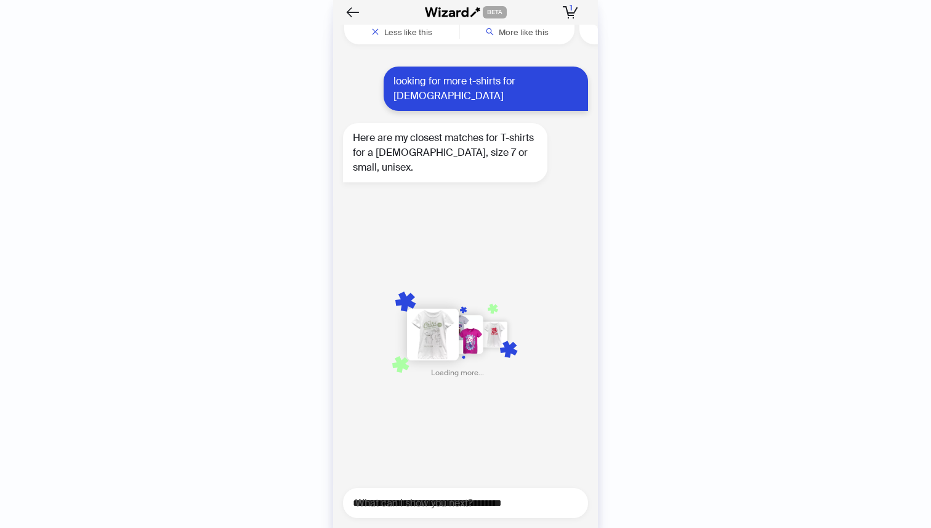
scroll to position [0, 703]
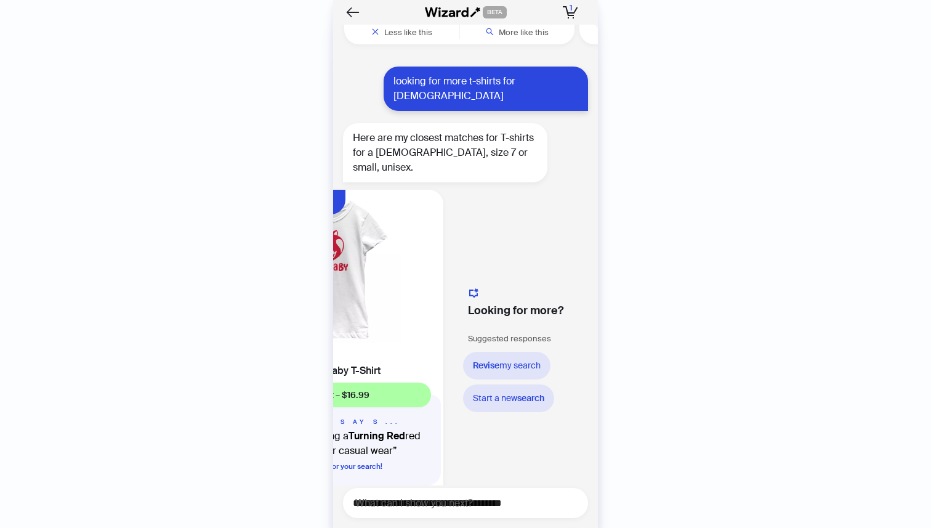
scroll to position [0, 1308]
click at [426, 502] on textarea "**********" at bounding box center [470, 502] width 235 height 15
type textarea "*"
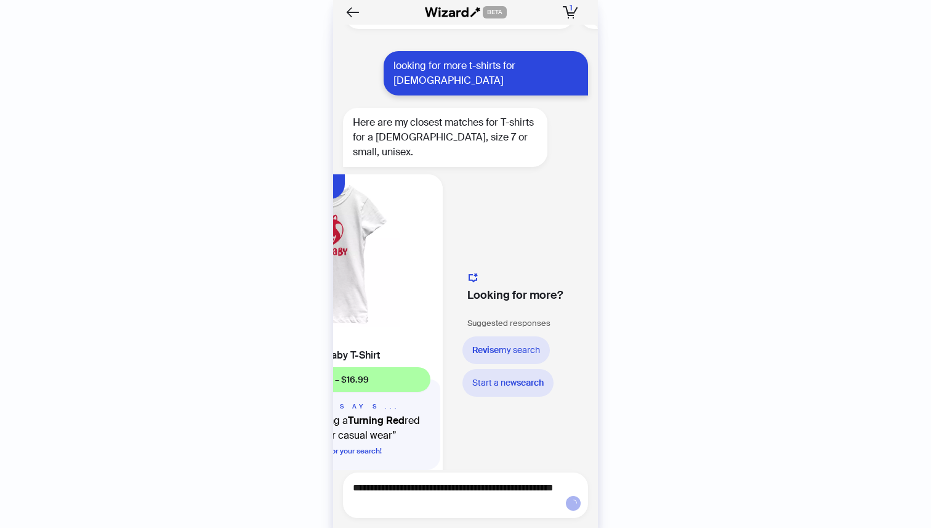
type textarea "**********"
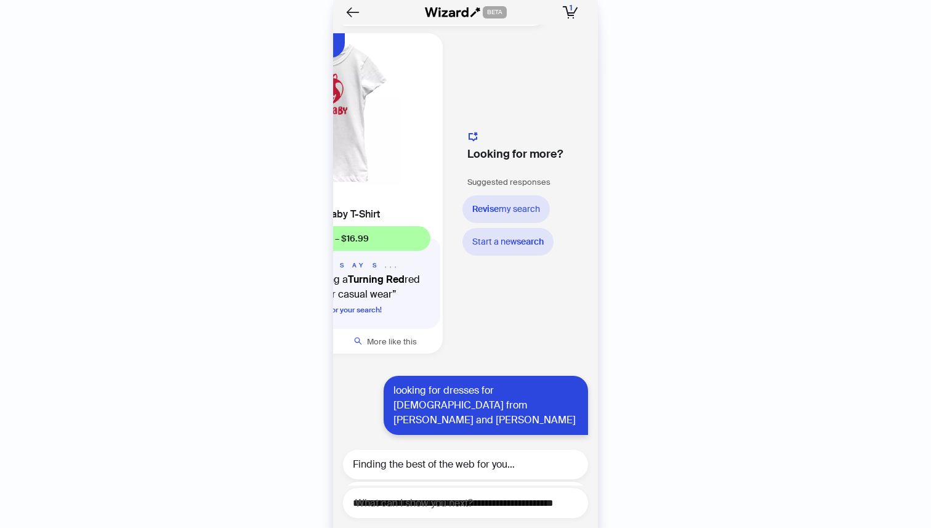
scroll to position [9738, 0]
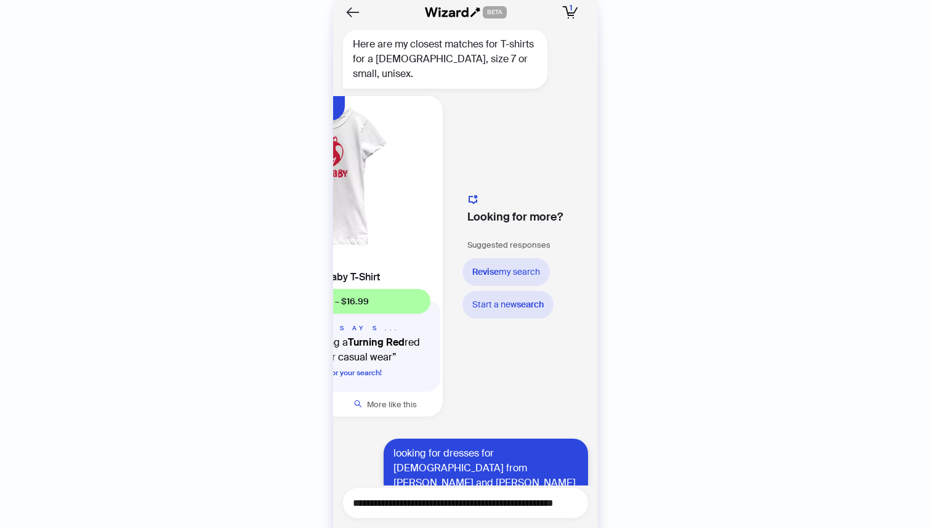
click at [413, 504] on textarea "**********" at bounding box center [470, 502] width 235 height 15
type textarea "*****"
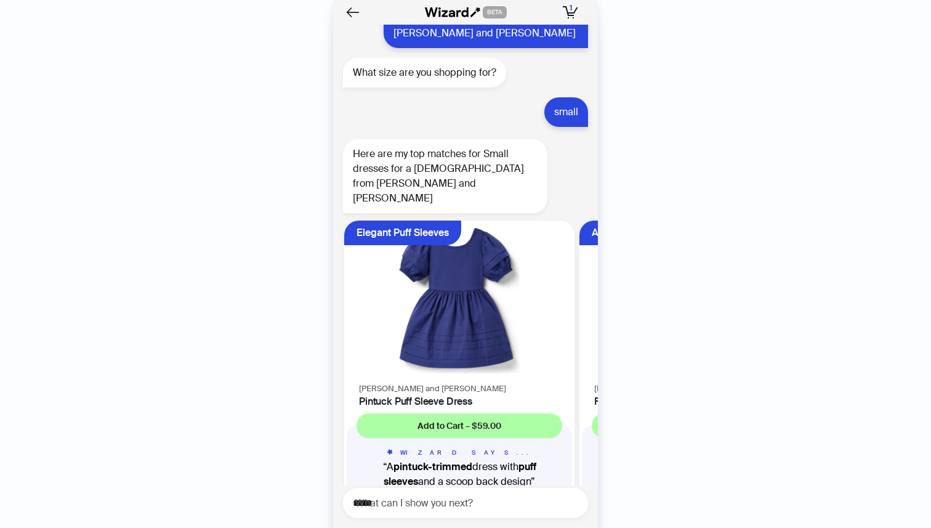
scroll to position [10189, 0]
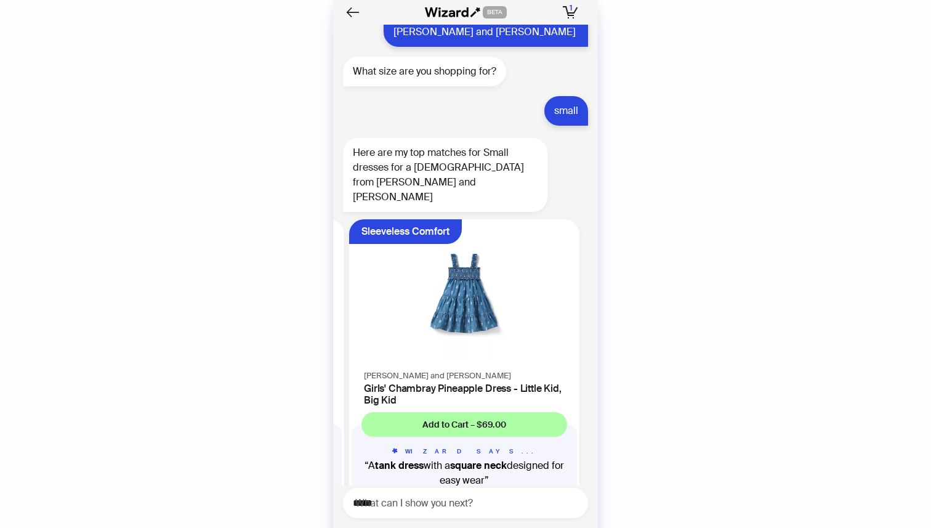
scroll to position [0, 467]
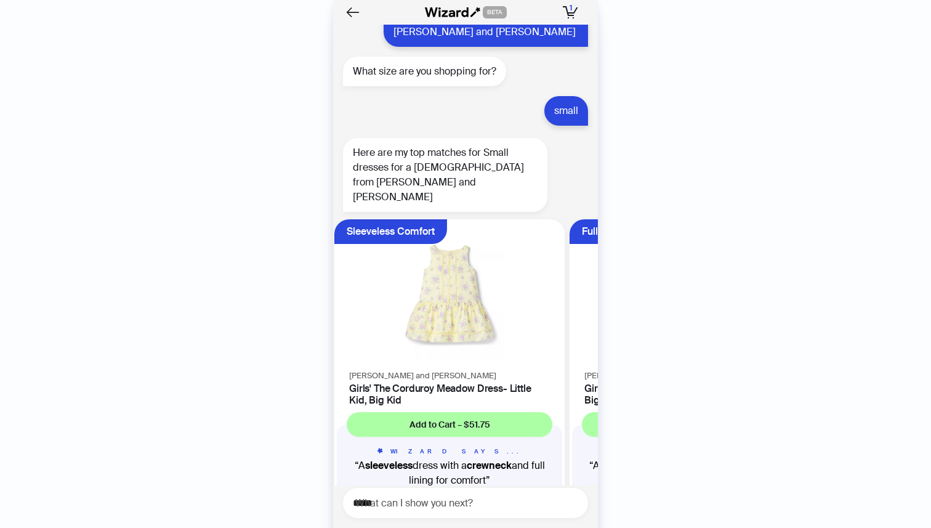
scroll to position [0, 703]
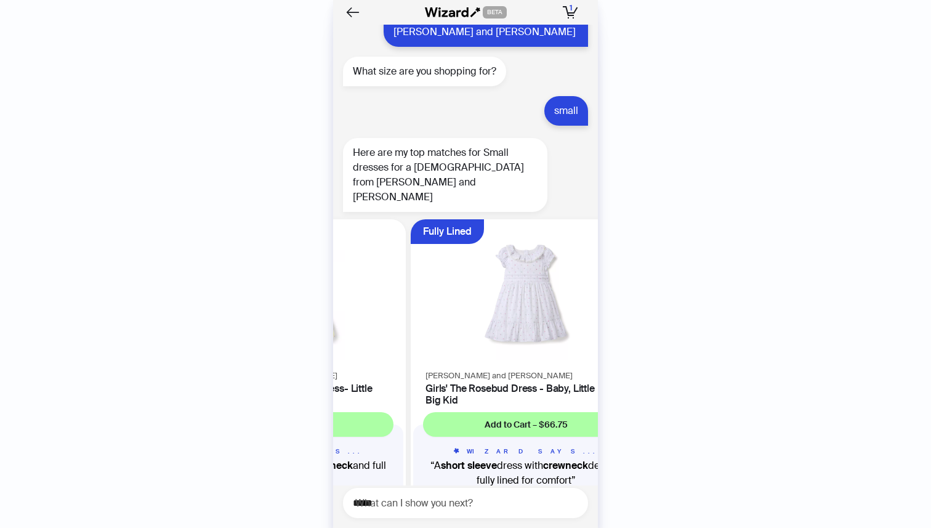
scroll to position [10189, 0]
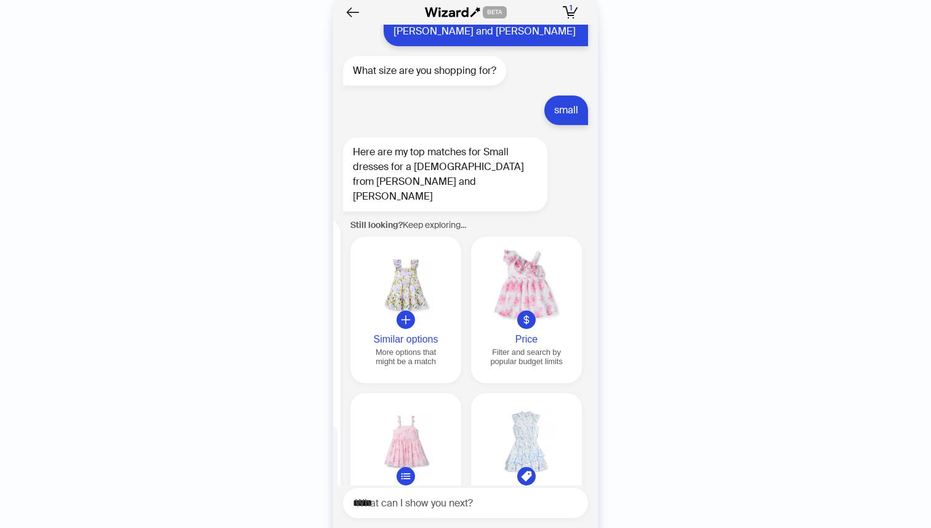
scroll to position [0, 1411]
click at [412, 249] on div at bounding box center [404, 284] width 101 height 71
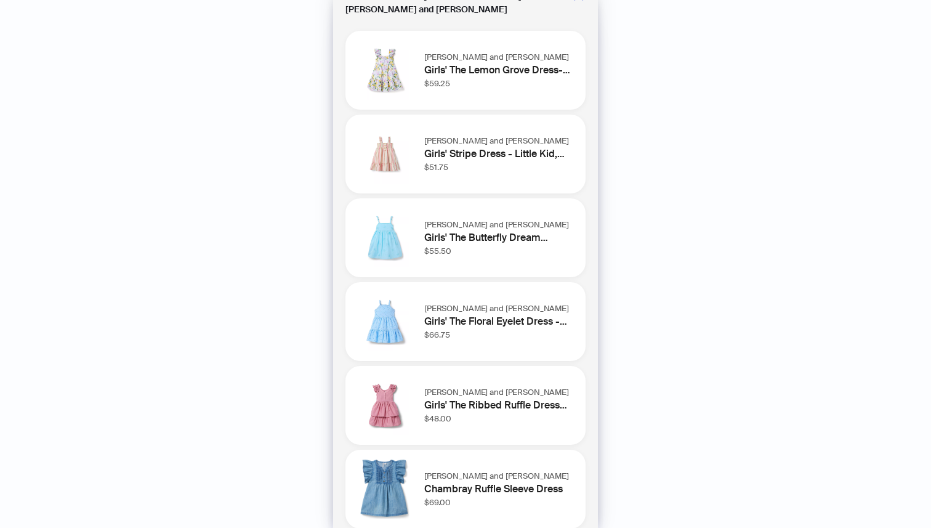
scroll to position [0, 0]
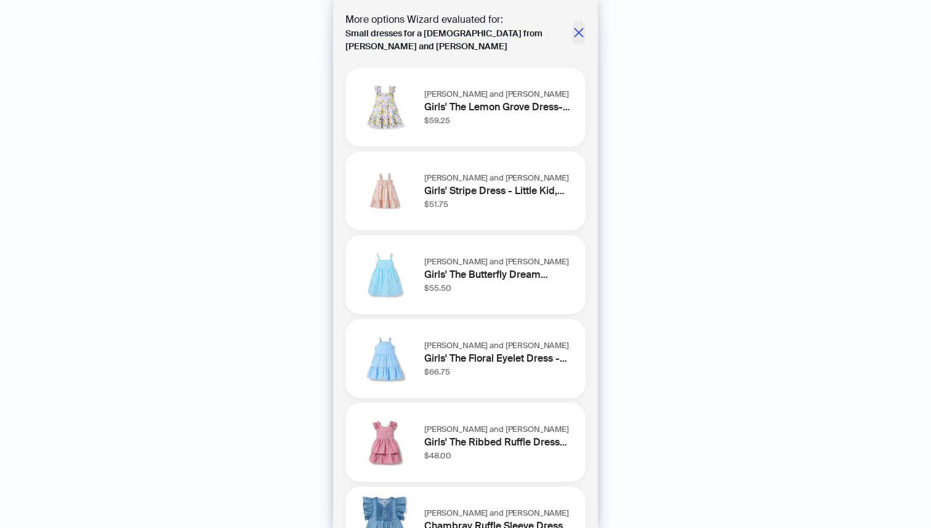
click at [577, 28] on icon "close" at bounding box center [578, 32] width 9 height 9
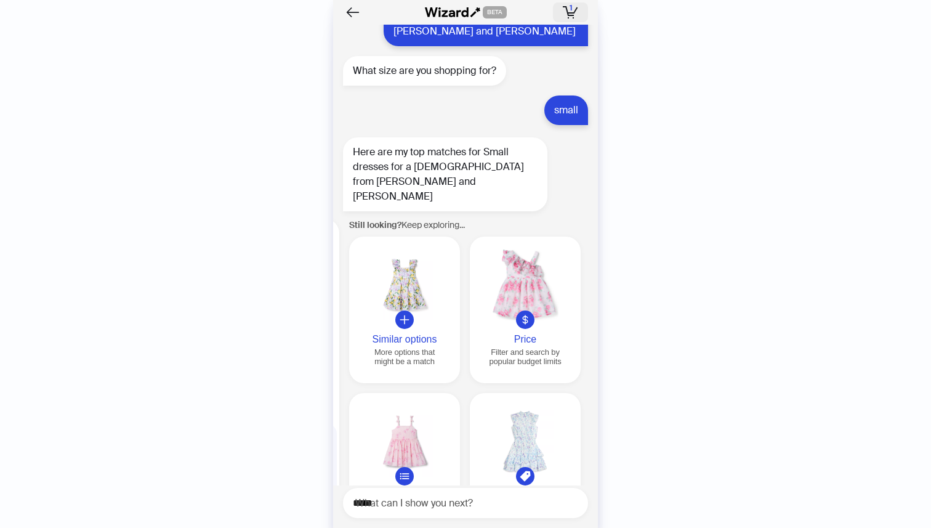
click at [571, 12] on span "1" at bounding box center [571, 8] width 2 height 10
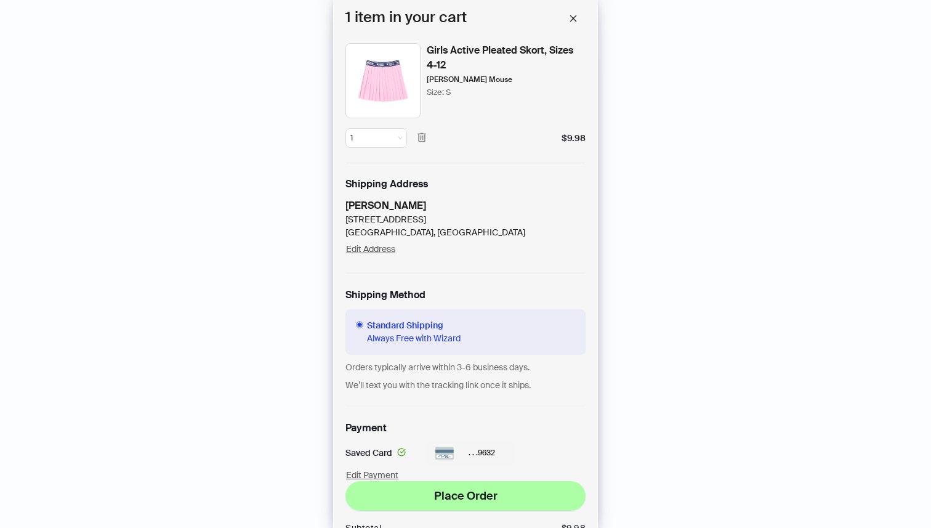
click at [467, 59] on div "Girls Active Pleated Skort, Sizes 4-12" at bounding box center [506, 58] width 159 height 30
click at [469, 52] on div "Girls Active Pleated Skort, Sizes 4-12" at bounding box center [506, 58] width 159 height 30
